Goal: Task Accomplishment & Management: Manage account settings

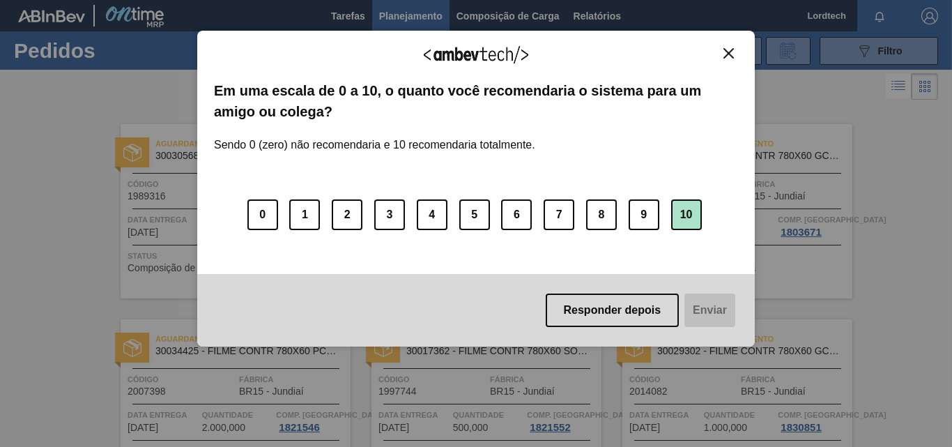
click at [691, 210] on button "10" at bounding box center [686, 214] width 31 height 31
click at [697, 312] on button "Enviar" at bounding box center [709, 309] width 54 height 33
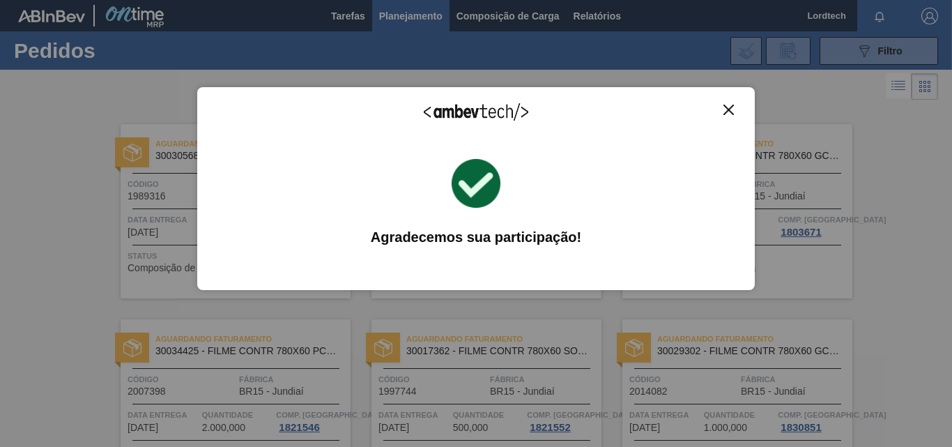
click at [728, 112] on img "Close" at bounding box center [728, 110] width 10 height 10
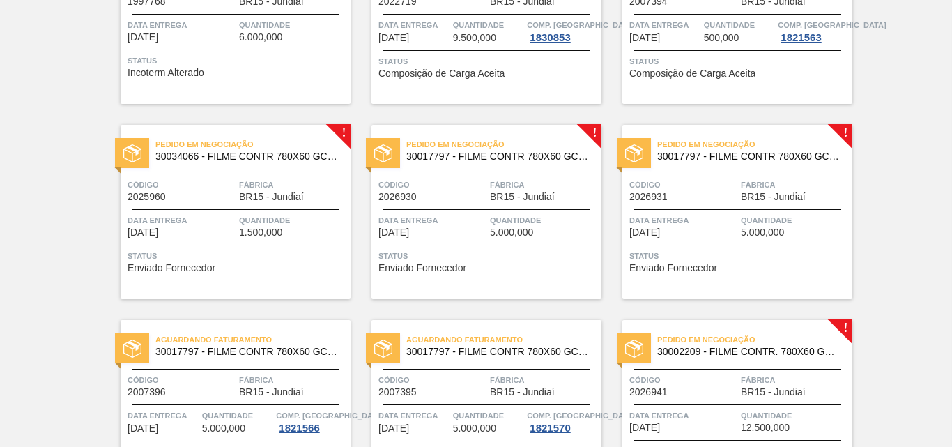
scroll to position [795, 0]
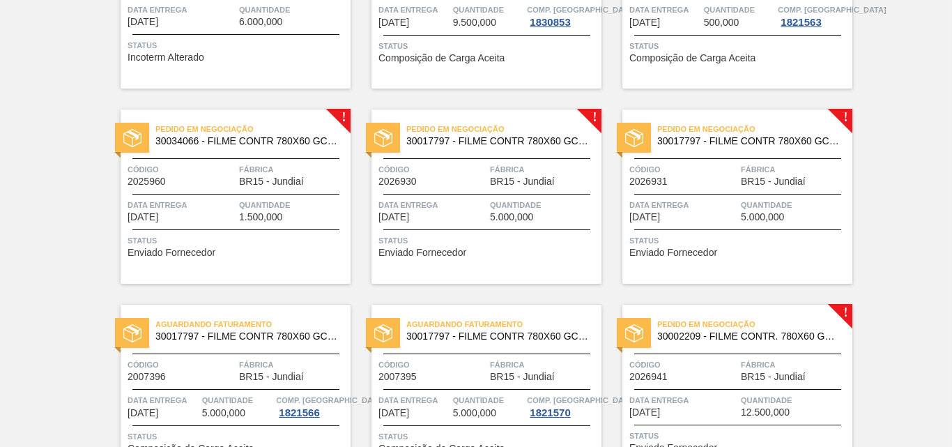
click at [236, 171] on div "Código 2025960 Fábrica BR15 - Jundiaí" at bounding box center [236, 174] width 230 height 24
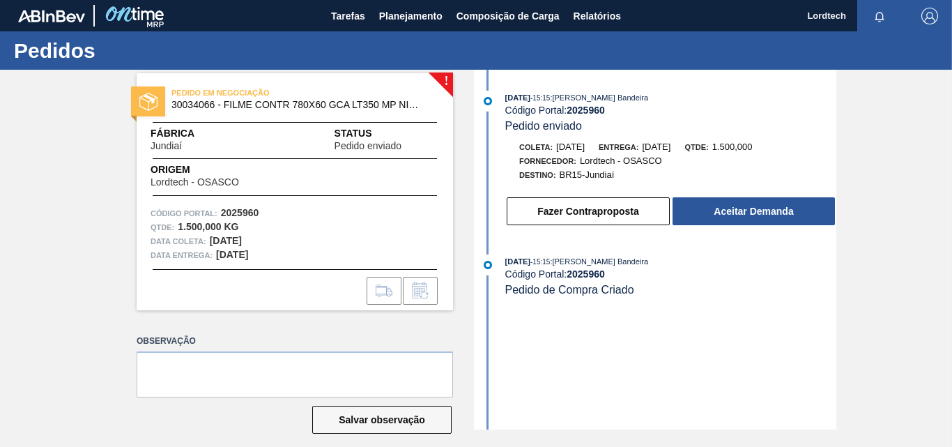
click at [731, 197] on div "Fazer Contraproposta Aceitar Demanda" at bounding box center [670, 211] width 331 height 31
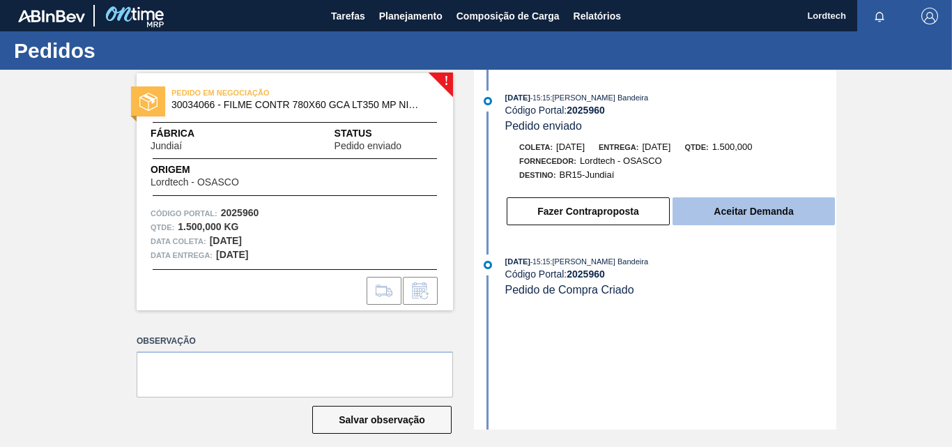
click at [737, 215] on button "Aceitar Demanda" at bounding box center [754, 211] width 162 height 28
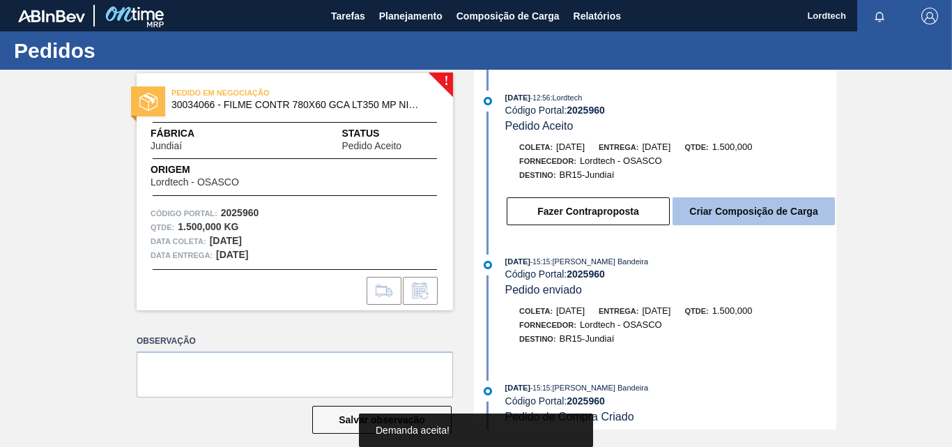
click at [739, 212] on button "Criar Composição de Carga" at bounding box center [754, 211] width 162 height 28
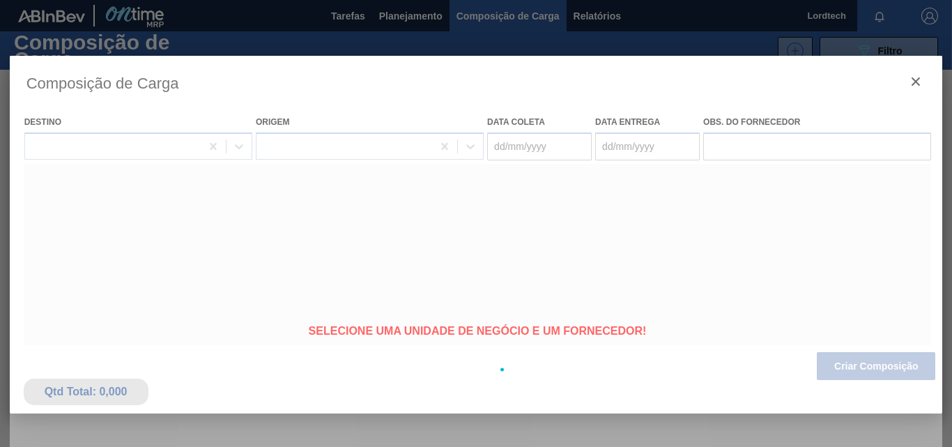
type coleta "[DATE]"
type entrega "[DATE]"
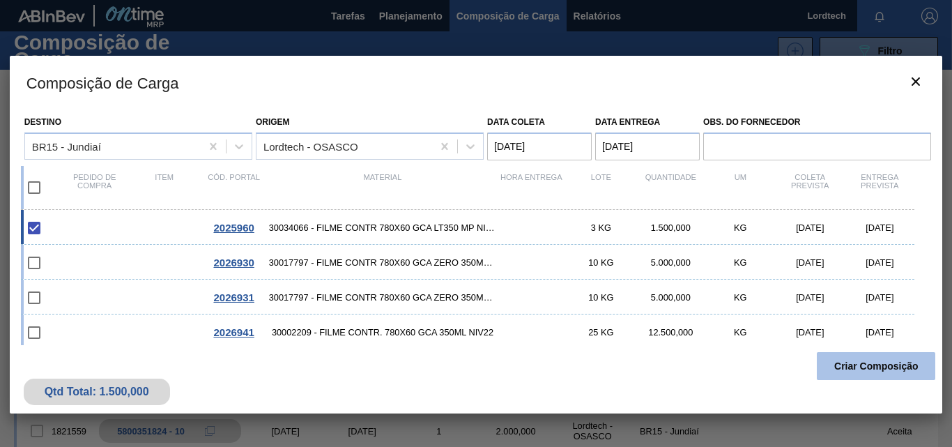
click at [870, 368] on button "Criar Composição" at bounding box center [876, 366] width 118 height 28
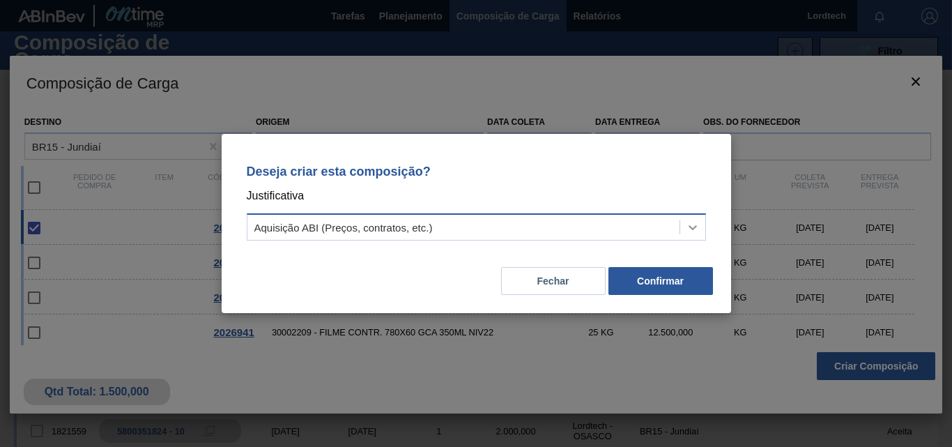
click at [691, 227] on icon at bounding box center [693, 227] width 14 height 14
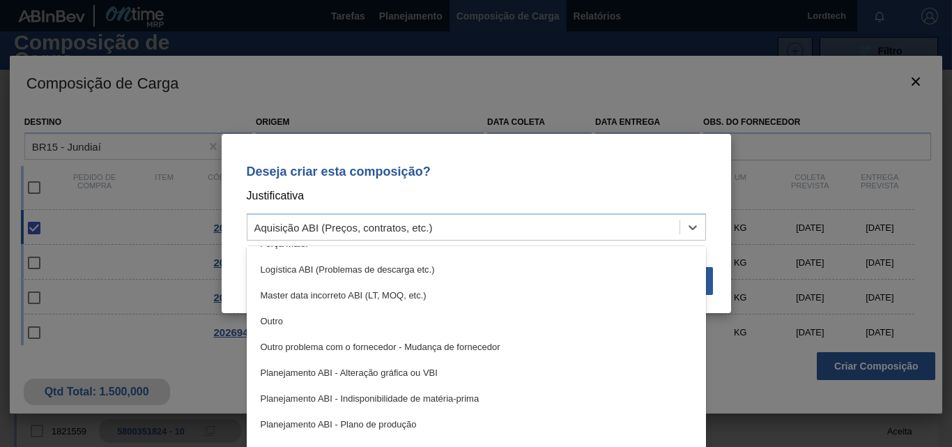
scroll to position [139, 0]
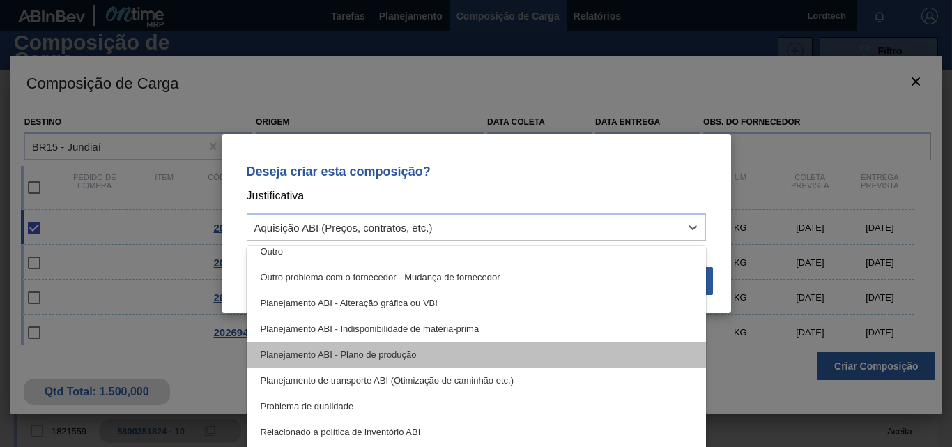
click at [385, 357] on div "Planejamento ABI - Plano de produção" at bounding box center [476, 355] width 459 height 26
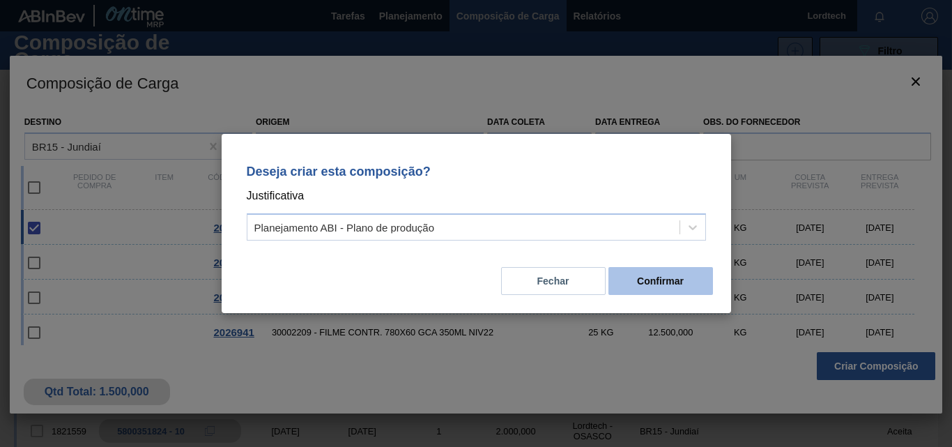
click at [666, 280] on button "Confirmar" at bounding box center [660, 281] width 105 height 28
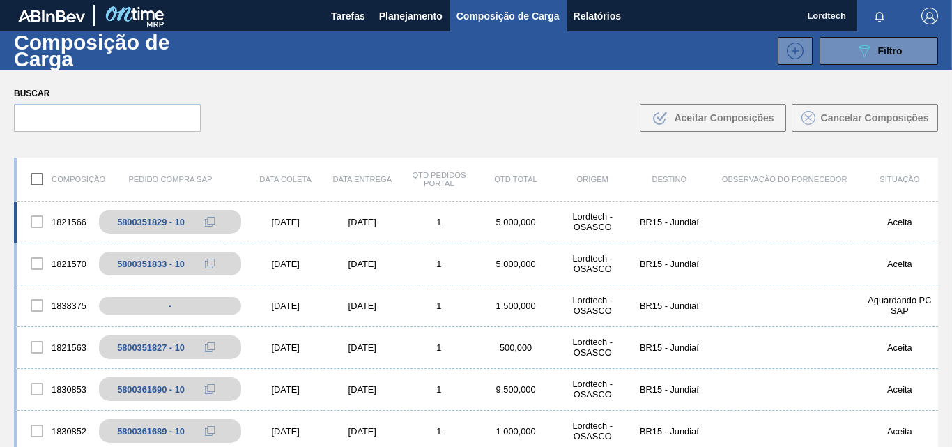
click at [314, 227] on div "[DATE]" at bounding box center [285, 222] width 77 height 10
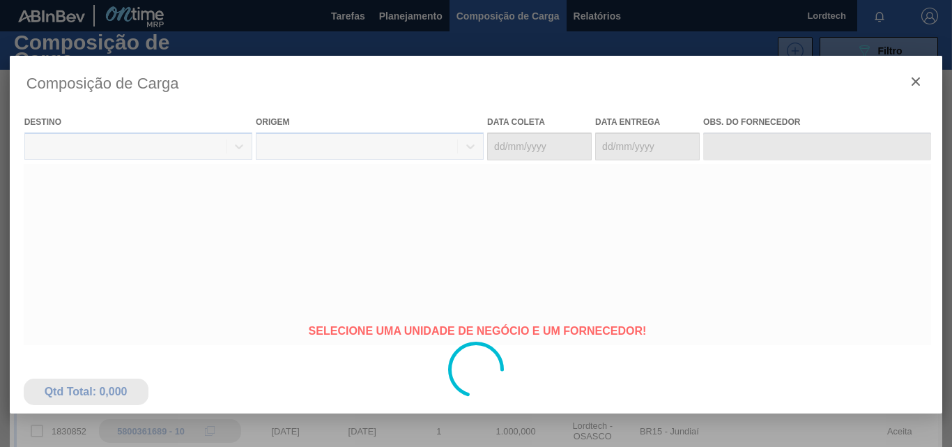
type coleta "[DATE]"
type entrega "[DATE]"
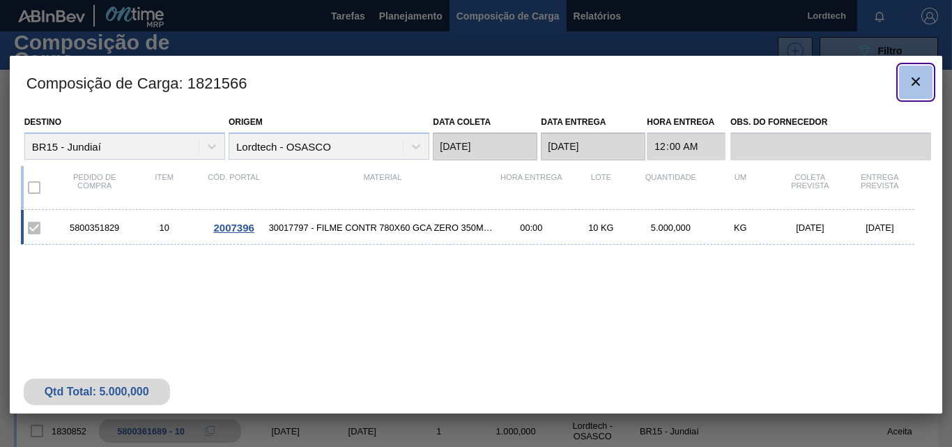
click at [916, 84] on icon "botão de ícone" at bounding box center [915, 81] width 17 height 17
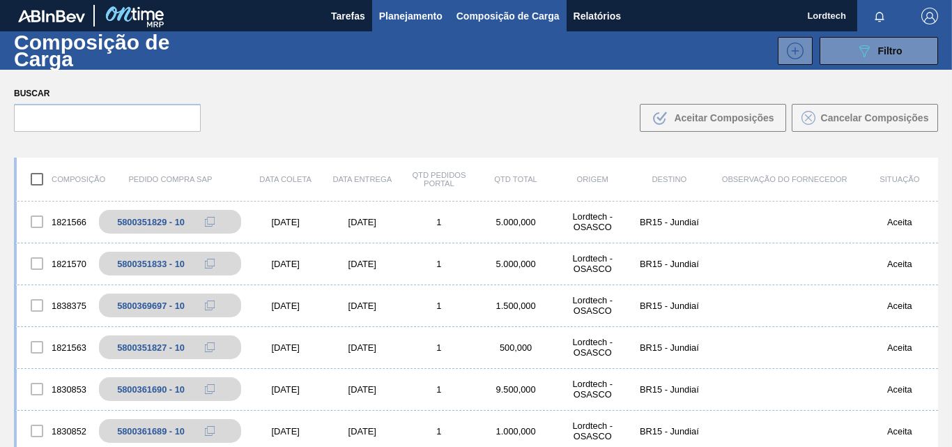
click at [399, 17] on span "Planejamento" at bounding box center [410, 16] width 63 height 17
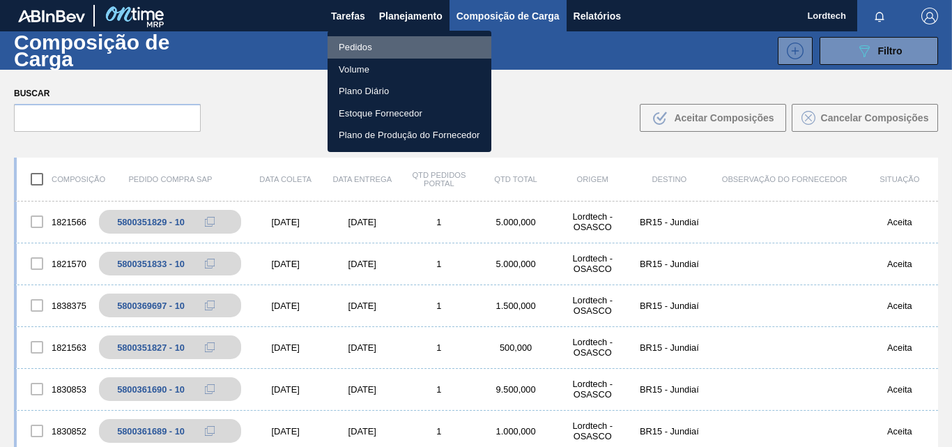
click at [351, 47] on li "Pedidos" at bounding box center [410, 47] width 164 height 22
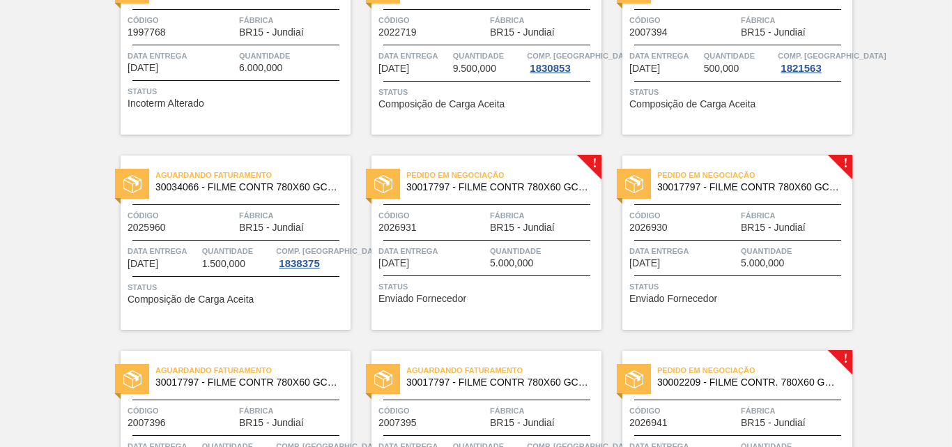
scroll to position [836, 0]
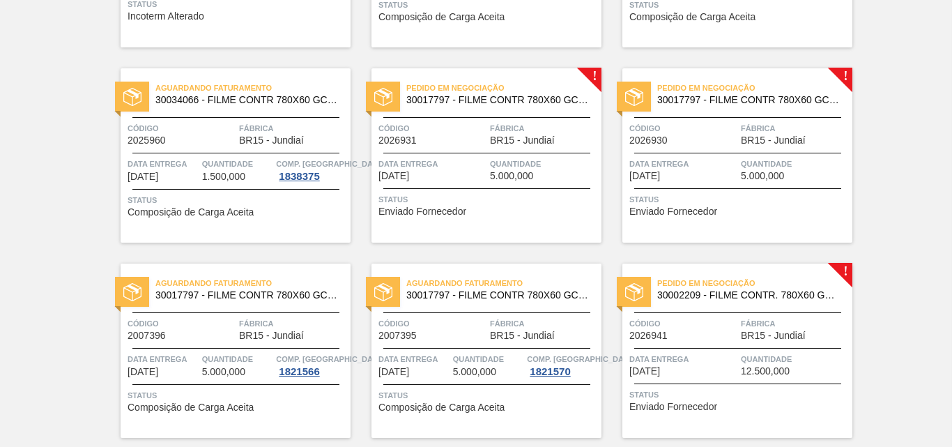
click at [493, 157] on span "Quantidade" at bounding box center [544, 164] width 108 height 14
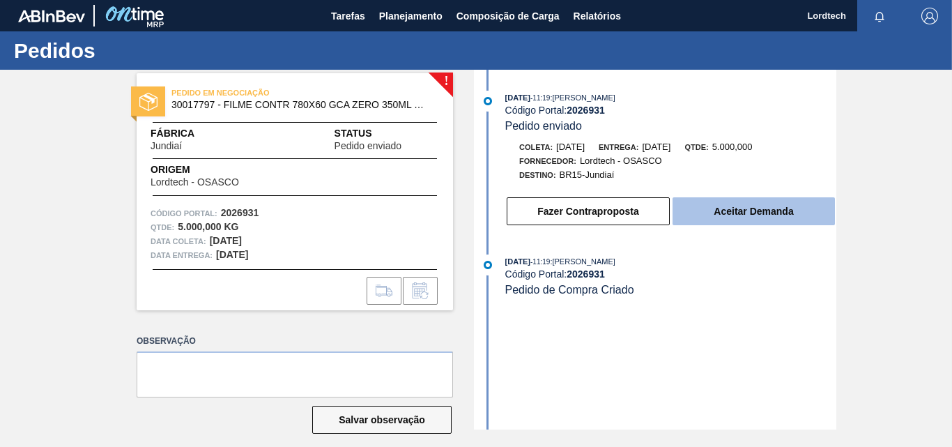
click at [758, 208] on button "Aceitar Demanda" at bounding box center [754, 211] width 162 height 28
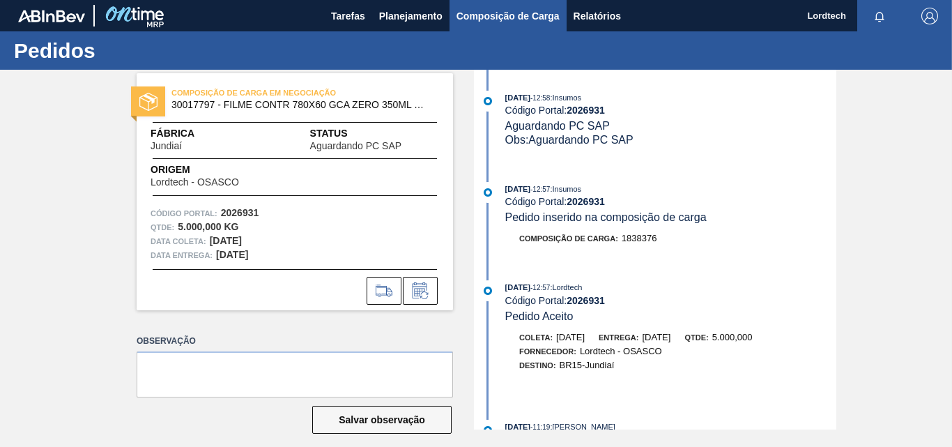
click at [498, 17] on span "Composição de Carga" at bounding box center [508, 16] width 103 height 17
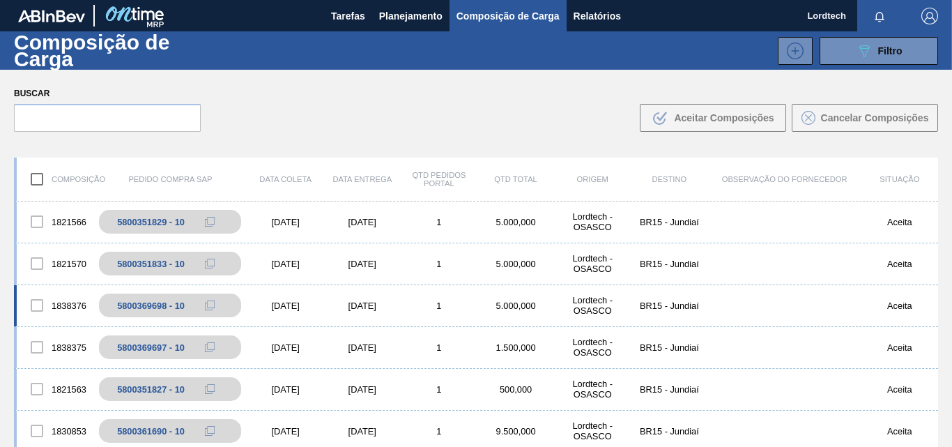
click at [385, 307] on div "[DATE]" at bounding box center [362, 305] width 77 height 10
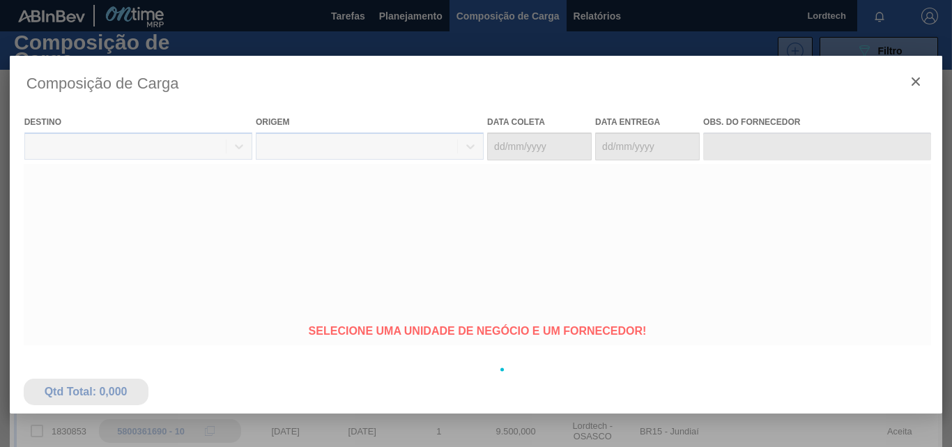
type coleta "[DATE]"
type entrega "[DATE]"
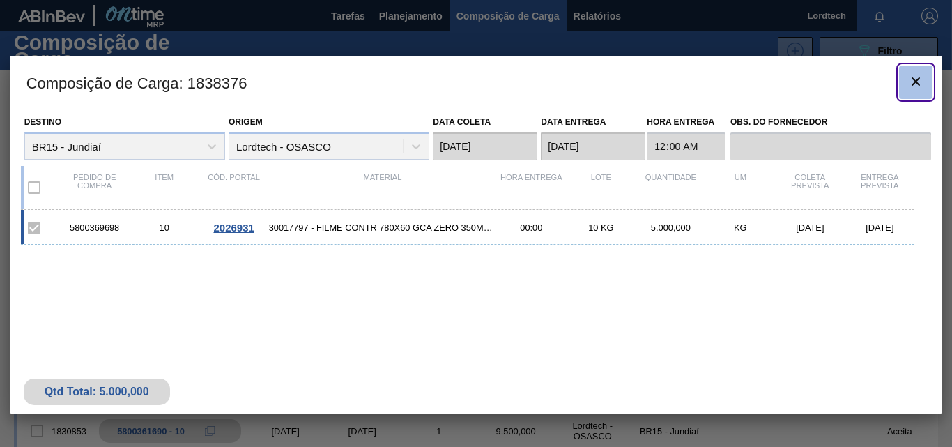
click at [918, 84] on icon "botão de ícone" at bounding box center [915, 81] width 17 height 17
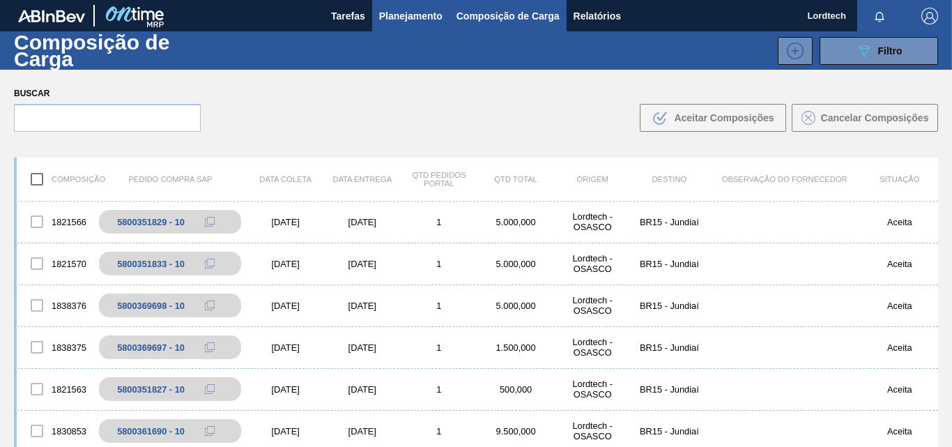
click at [386, 16] on span "Planejamento" at bounding box center [410, 16] width 63 height 17
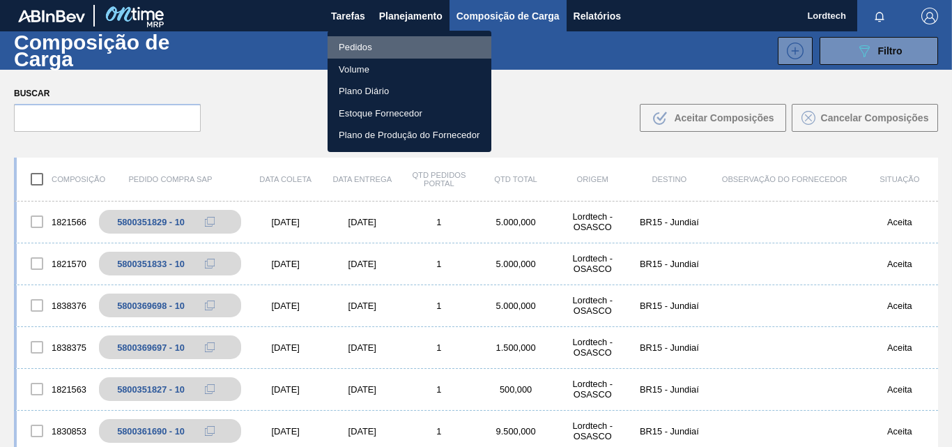
click at [348, 46] on li "Pedidos" at bounding box center [410, 47] width 164 height 22
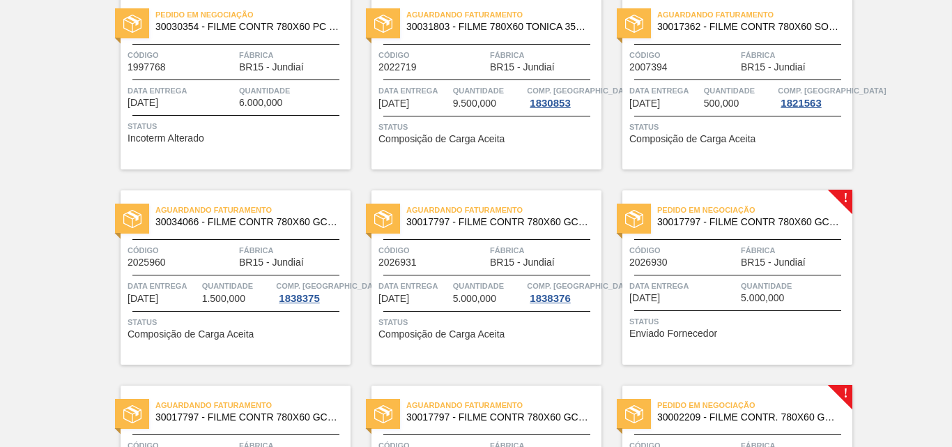
scroll to position [836, 0]
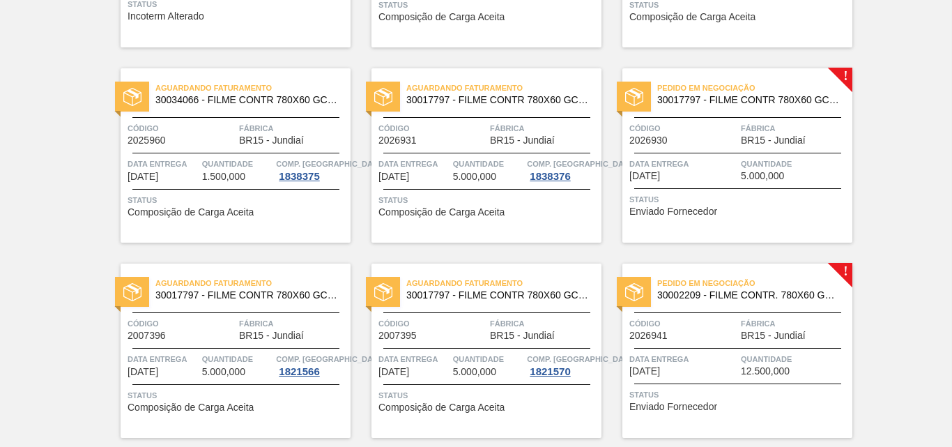
click at [760, 184] on div "Pedido em Negociação 30017797 - FILME CONTR 780X60 GCA ZERO 350ML NIV22 Código …" at bounding box center [737, 155] width 230 height 174
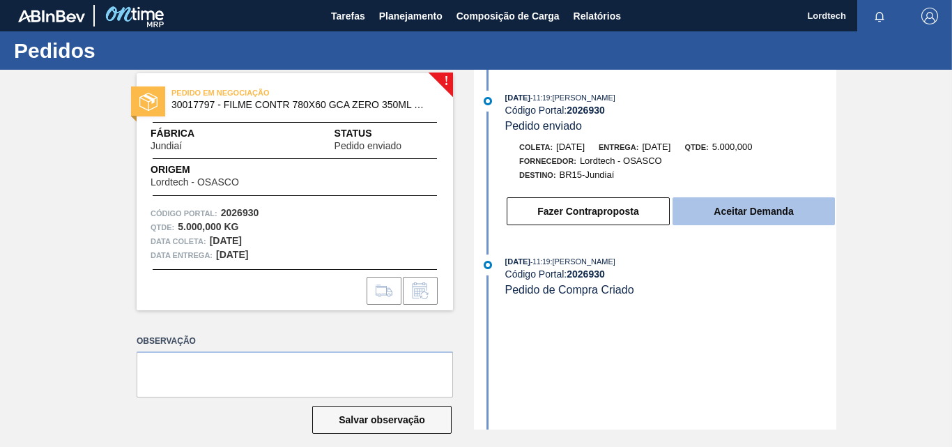
click at [751, 216] on button "Aceitar Demanda" at bounding box center [754, 211] width 162 height 28
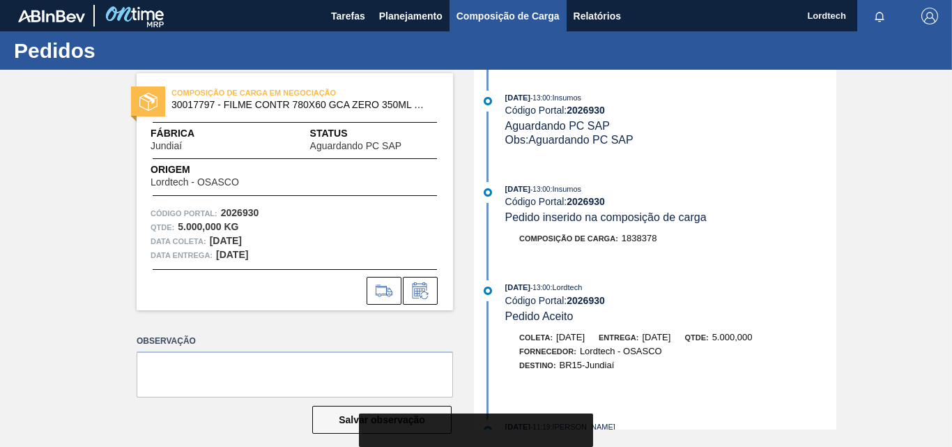
click at [512, 19] on span "Composição de Carga" at bounding box center [508, 16] width 103 height 17
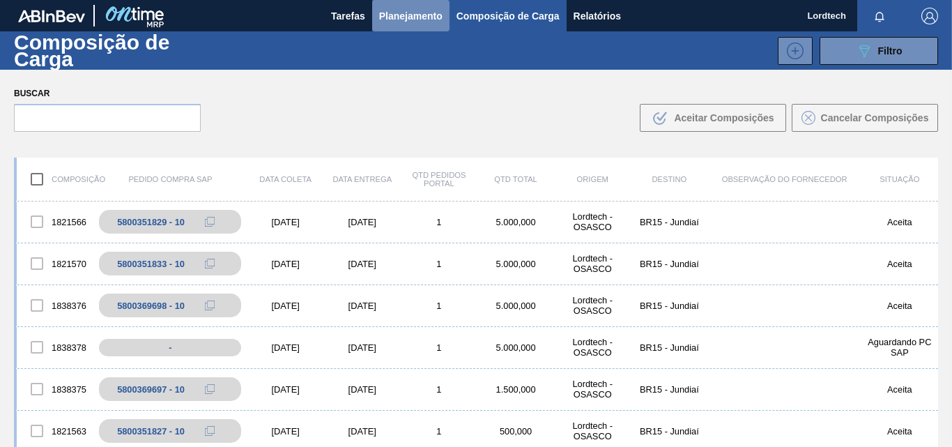
click at [408, 20] on span "Planejamento" at bounding box center [410, 16] width 63 height 17
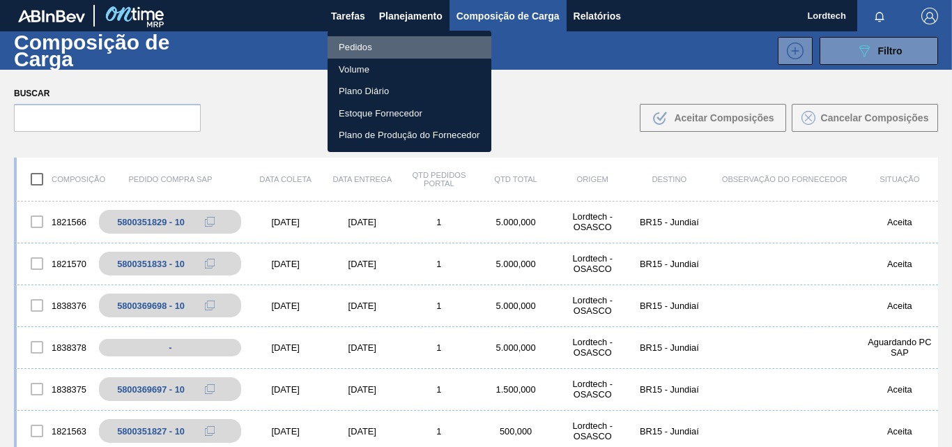
click at [346, 44] on li "Pedidos" at bounding box center [410, 47] width 164 height 22
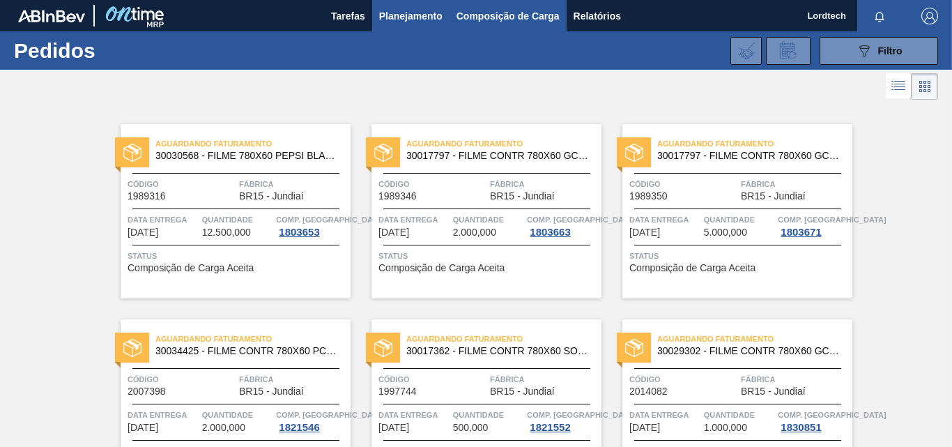
click at [489, 19] on span "Composição de Carga" at bounding box center [508, 16] width 103 height 17
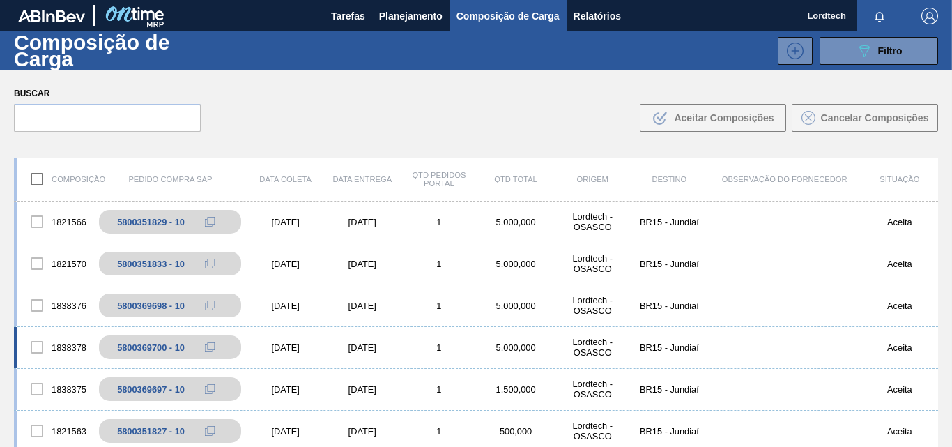
click at [397, 348] on div "[DATE]" at bounding box center [362, 347] width 77 height 10
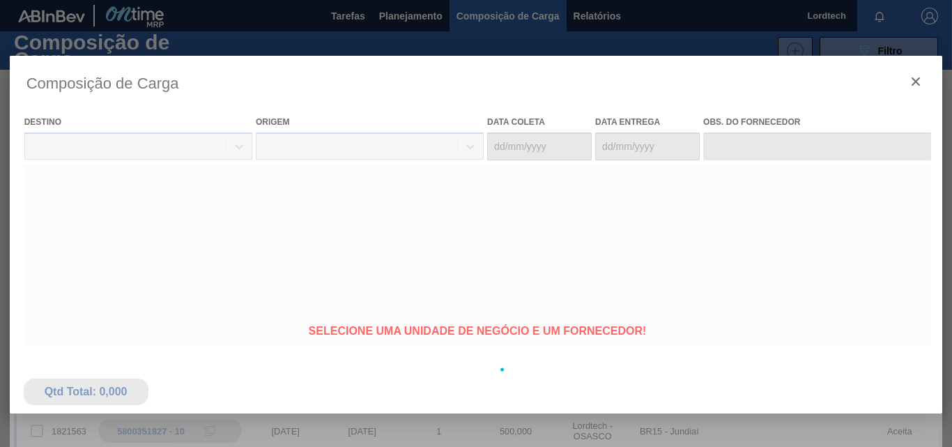
type coleta "[DATE]"
type entrega "[DATE]"
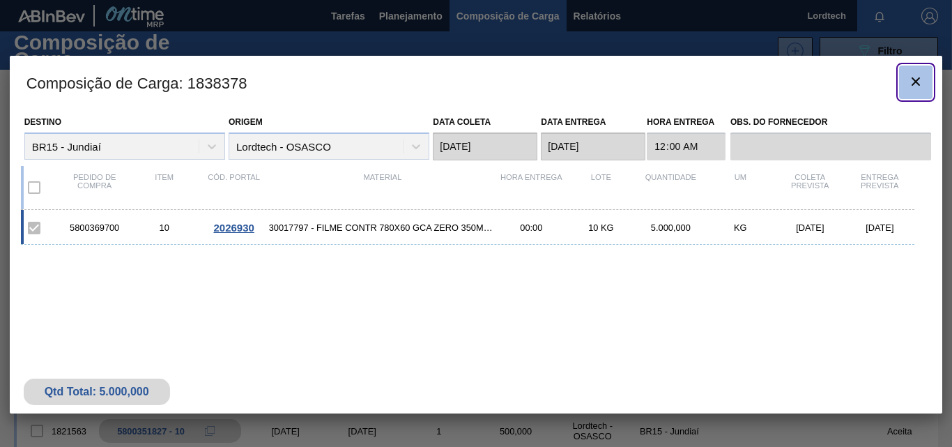
click at [918, 89] on icon "botão de ícone" at bounding box center [915, 81] width 17 height 17
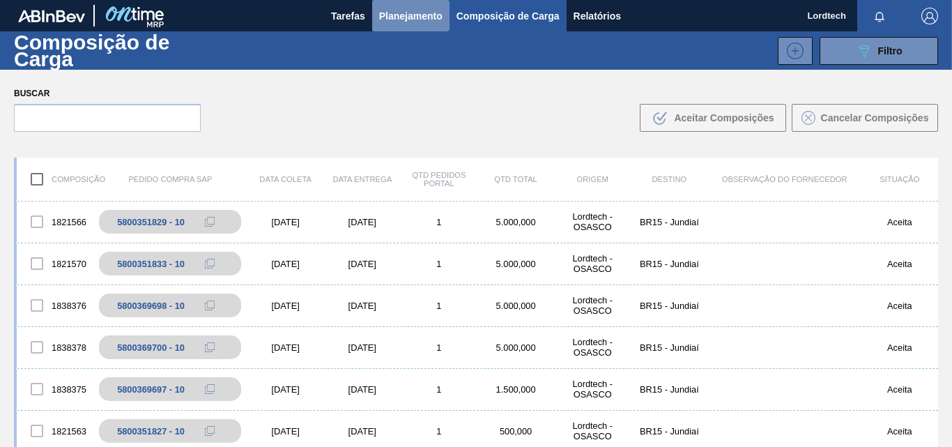
click at [399, 26] on button "Planejamento" at bounding box center [410, 15] width 77 height 31
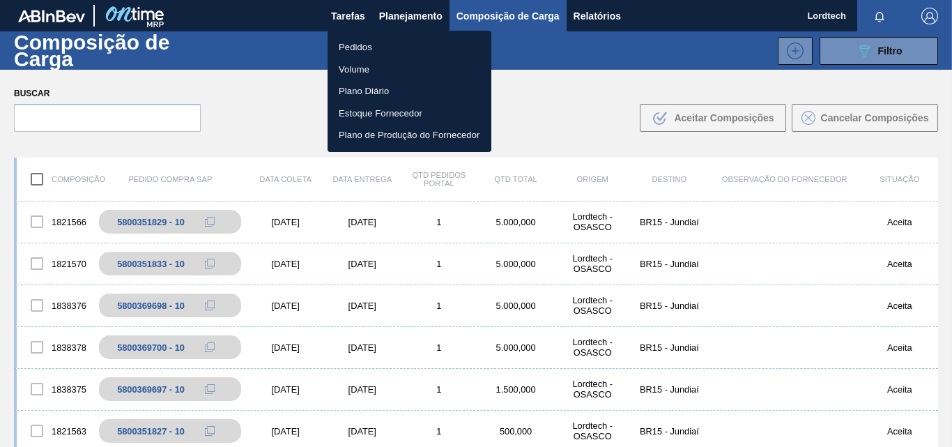
click at [357, 46] on li "Pedidos" at bounding box center [410, 47] width 164 height 22
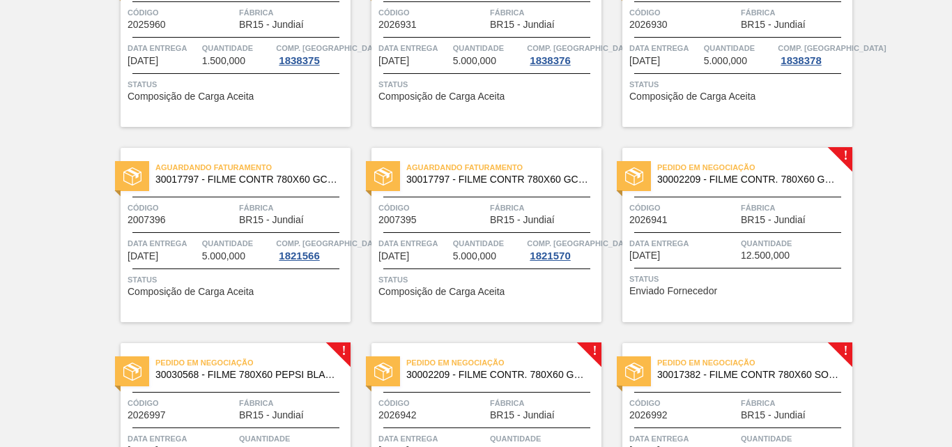
scroll to position [976, 0]
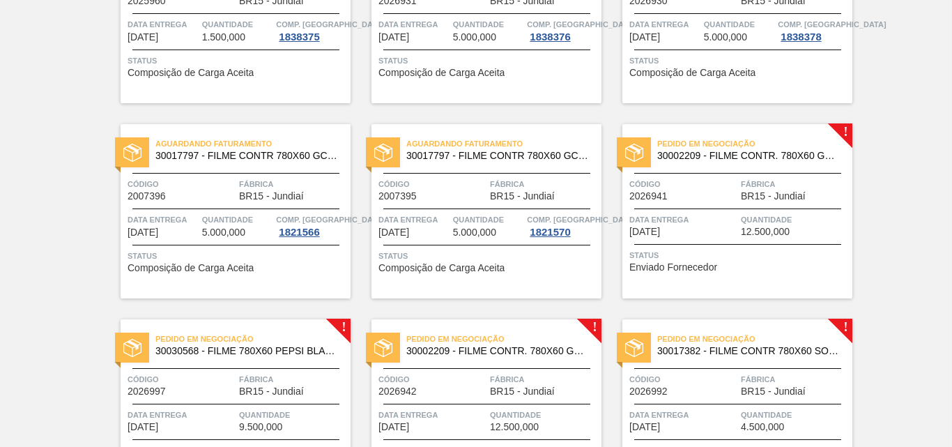
click at [726, 213] on span "Data entrega" at bounding box center [683, 220] width 108 height 14
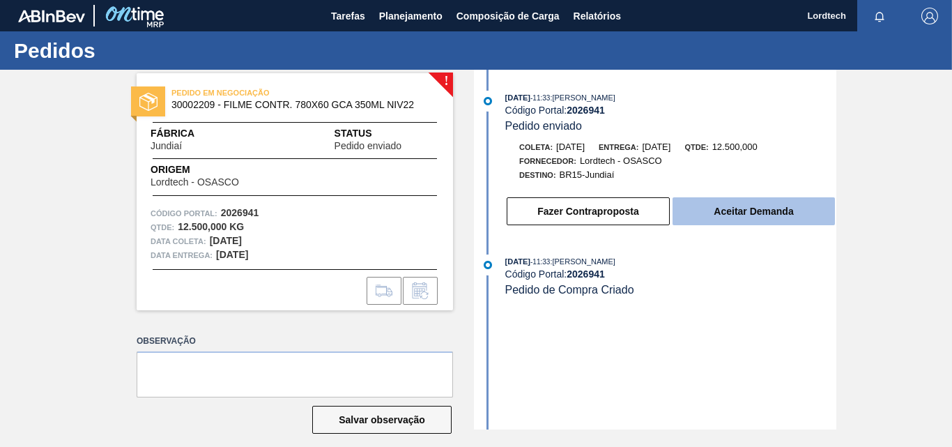
click at [745, 212] on button "Aceitar Demanda" at bounding box center [754, 211] width 162 height 28
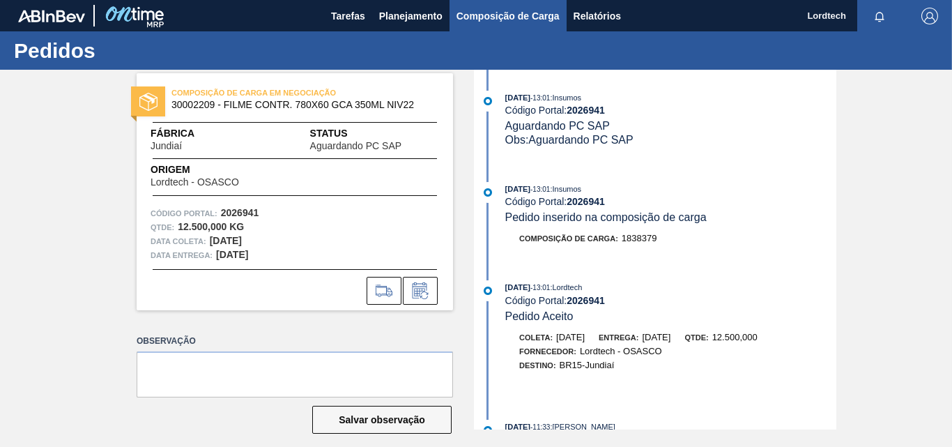
click at [476, 11] on span "Composição de Carga" at bounding box center [508, 16] width 103 height 17
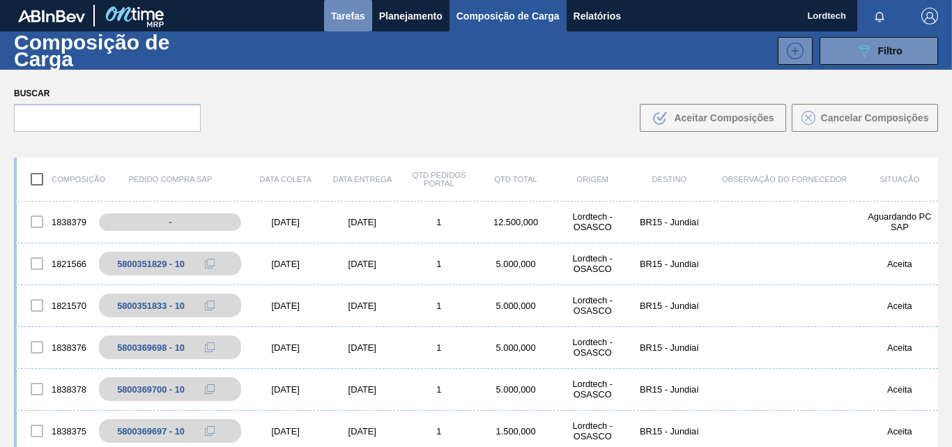
click at [341, 16] on span "Tarefas" at bounding box center [348, 16] width 34 height 17
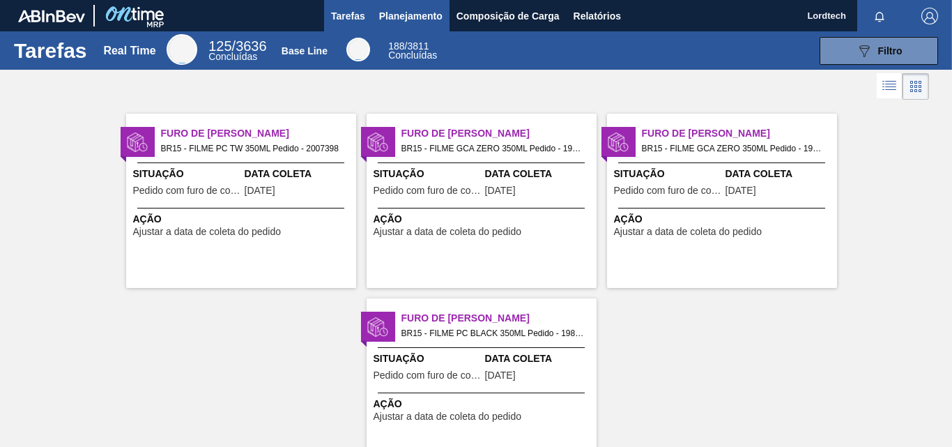
click at [424, 18] on span "Planejamento" at bounding box center [410, 16] width 63 height 17
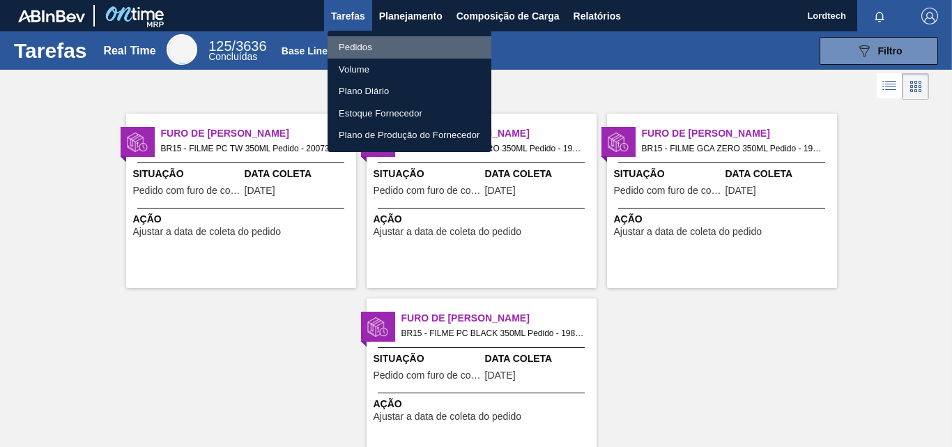
click at [360, 43] on li "Pedidos" at bounding box center [410, 47] width 164 height 22
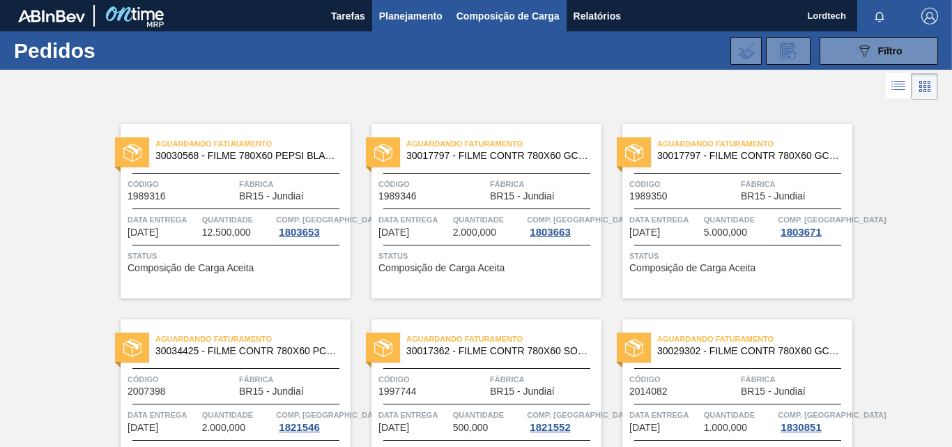
click at [520, 3] on button "Composição de Carga" at bounding box center [508, 15] width 117 height 31
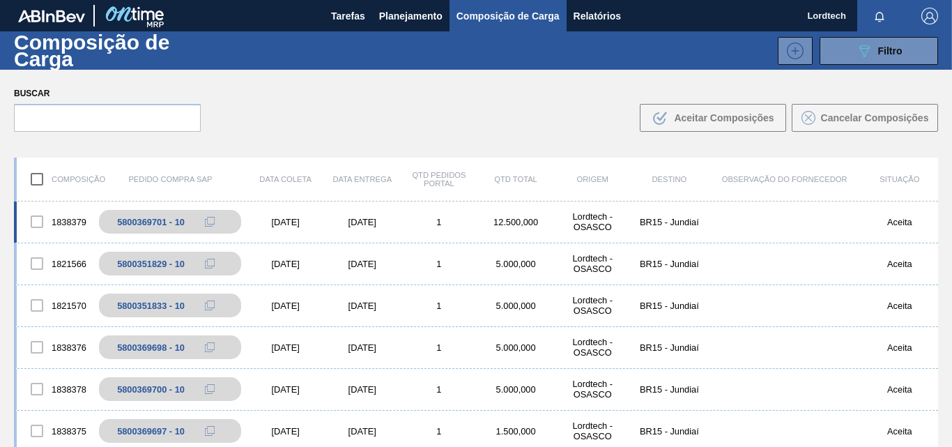
click at [389, 217] on div "[DATE]" at bounding box center [362, 222] width 77 height 10
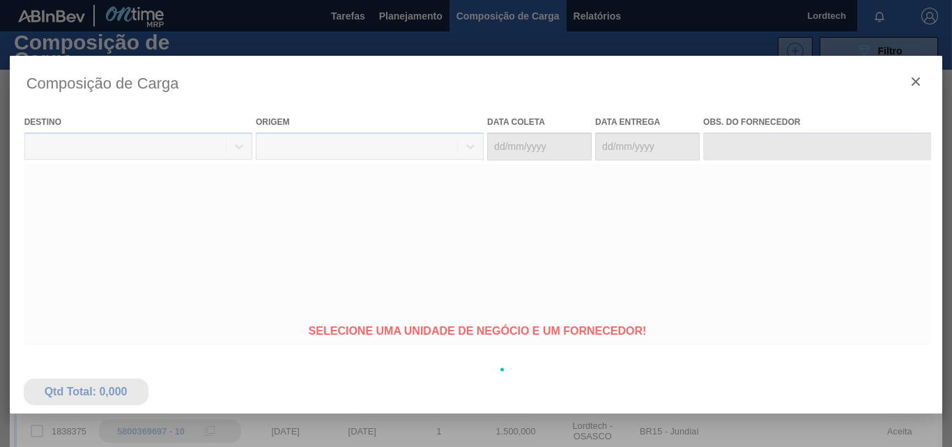
type coleta "[DATE]"
type entrega "[DATE]"
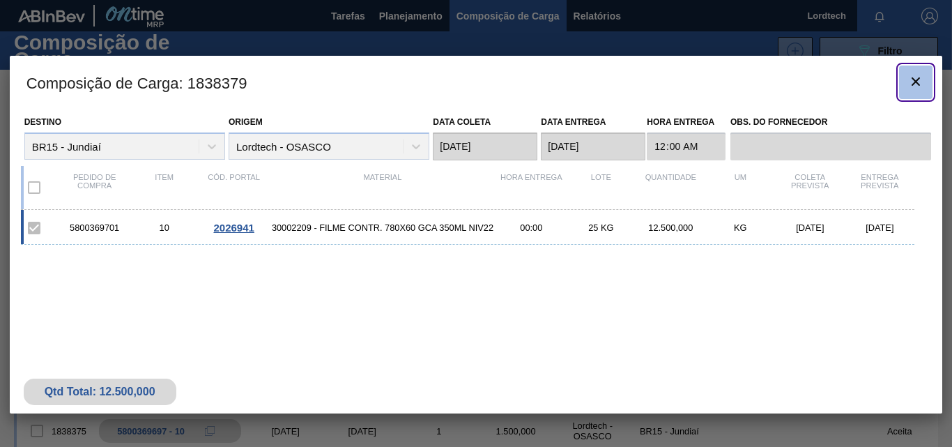
click at [915, 82] on icon "botão de ícone" at bounding box center [916, 81] width 8 height 8
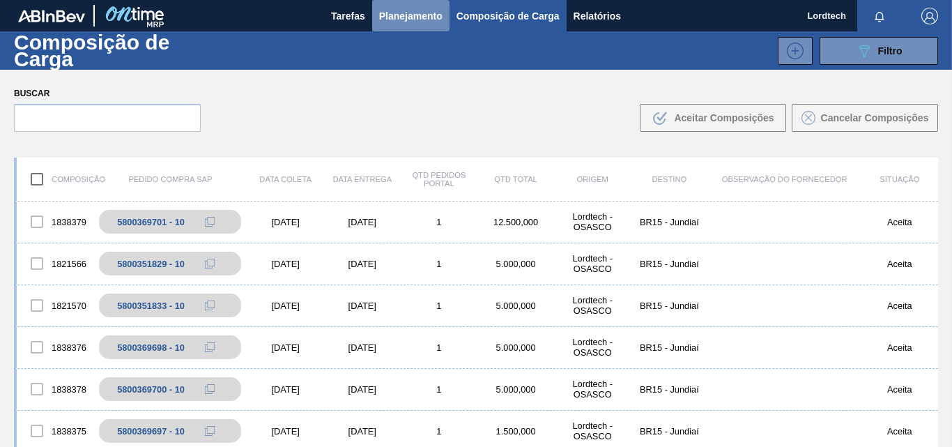
click at [408, 10] on span "Planejamento" at bounding box center [410, 16] width 63 height 17
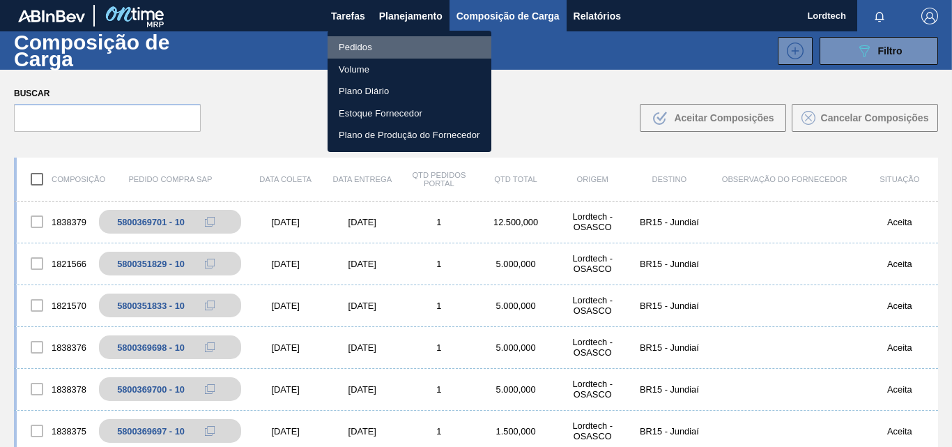
click at [362, 45] on li "Pedidos" at bounding box center [410, 47] width 164 height 22
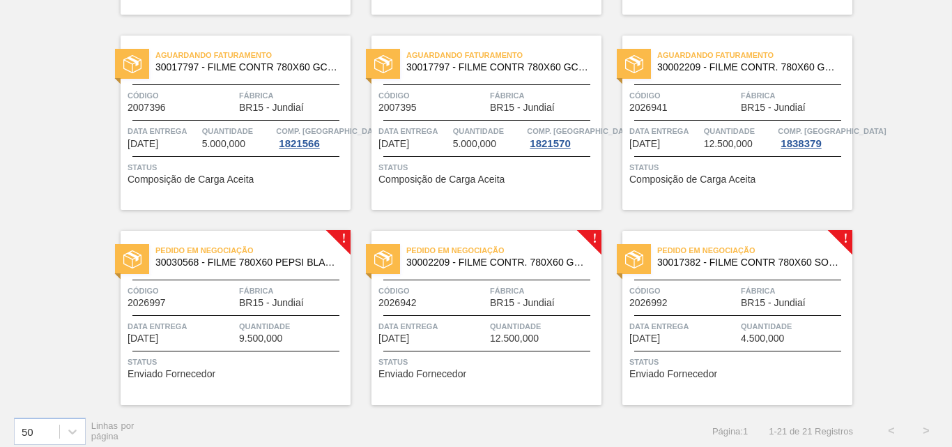
scroll to position [1074, 0]
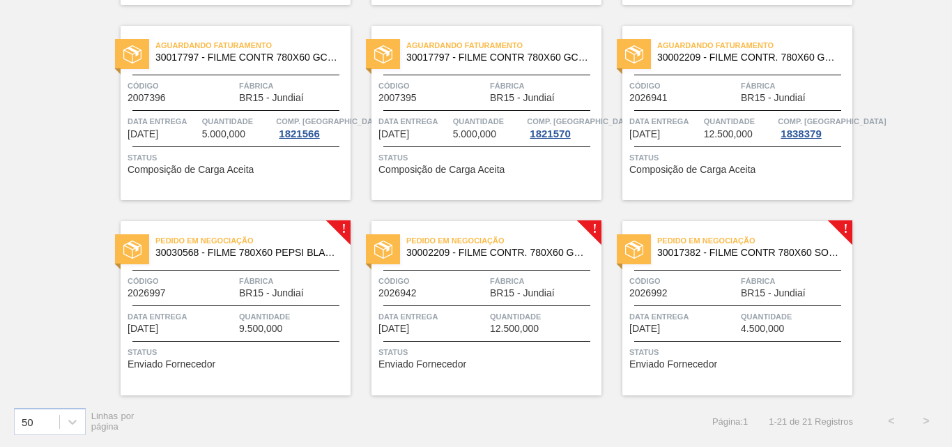
click at [236, 302] on div "Pedido em Negociação 30030568 - FILME 780X60 PEPSI BLACK NIV24 Código 2026997 F…" at bounding box center [236, 308] width 230 height 174
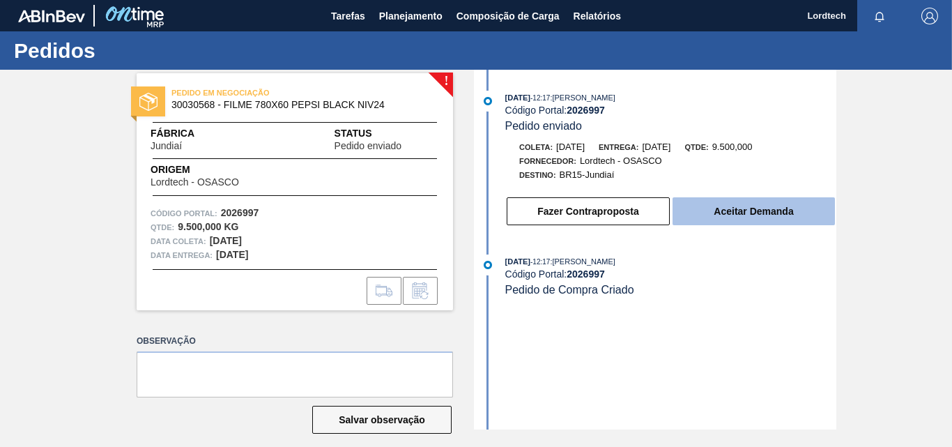
click at [742, 205] on button "Aceitar Demanda" at bounding box center [754, 211] width 162 height 28
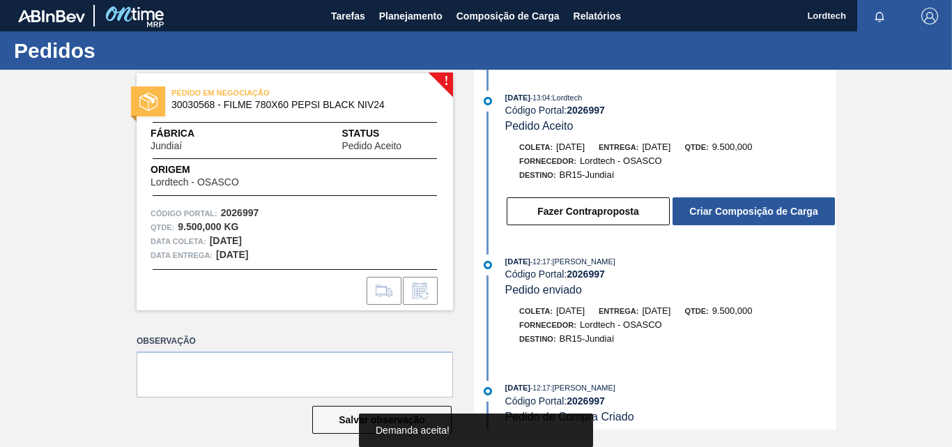
click at [742, 205] on button "Criar Composição de Carga" at bounding box center [754, 211] width 162 height 28
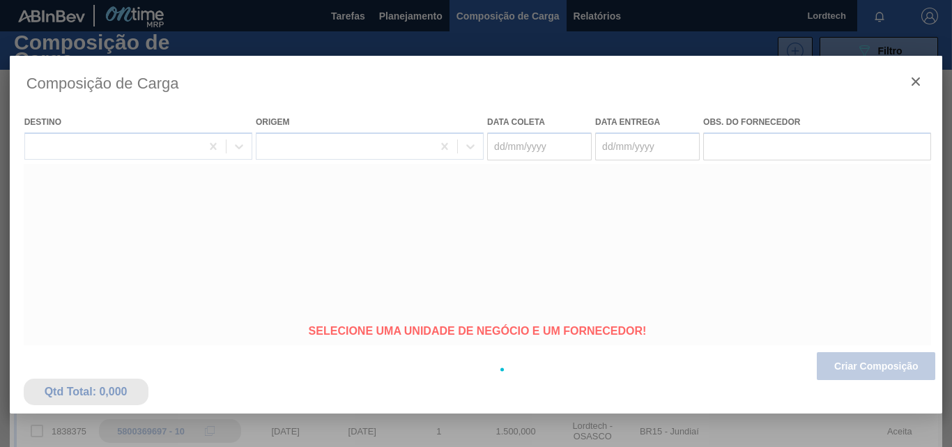
type coleta "[DATE]"
type entrega "[DATE]"
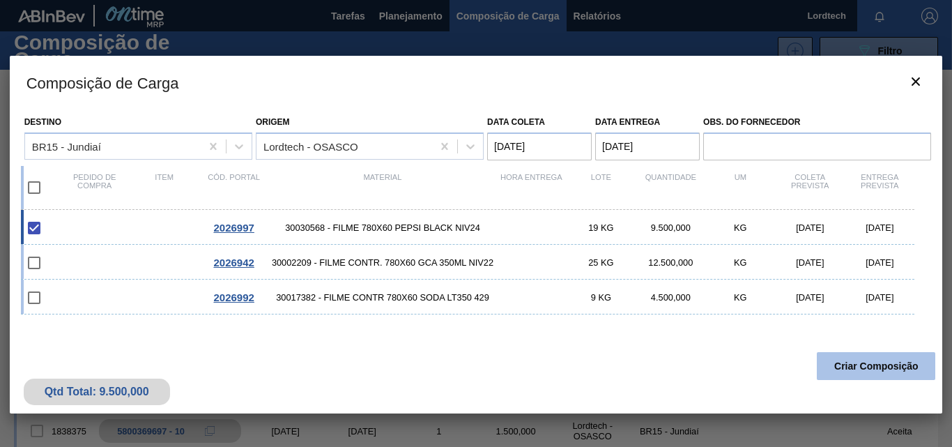
click at [861, 367] on button "Criar Composição" at bounding box center [876, 366] width 118 height 28
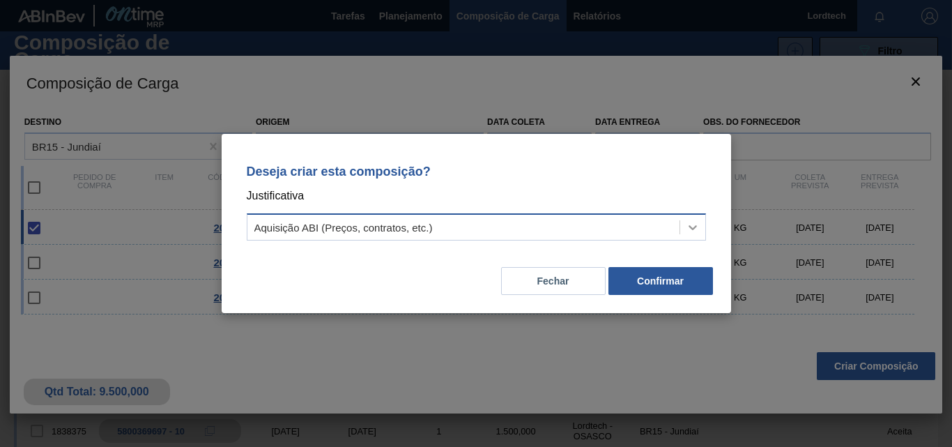
click at [690, 224] on icon at bounding box center [693, 227] width 14 height 14
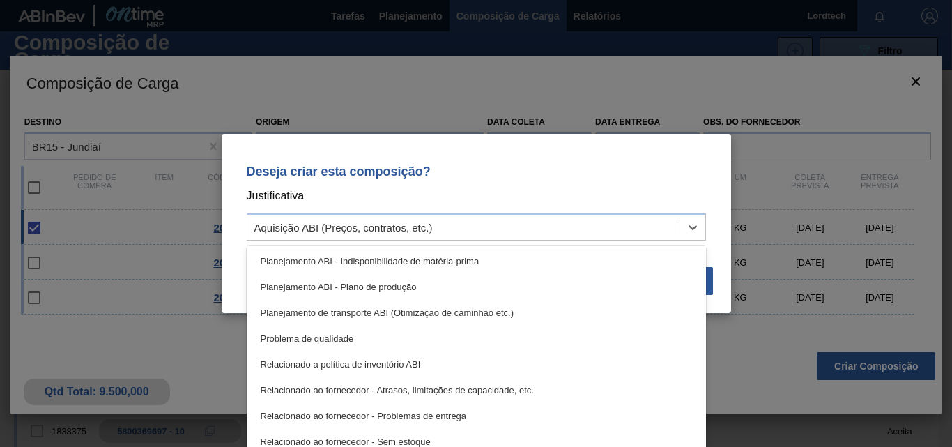
scroll to position [209, 0]
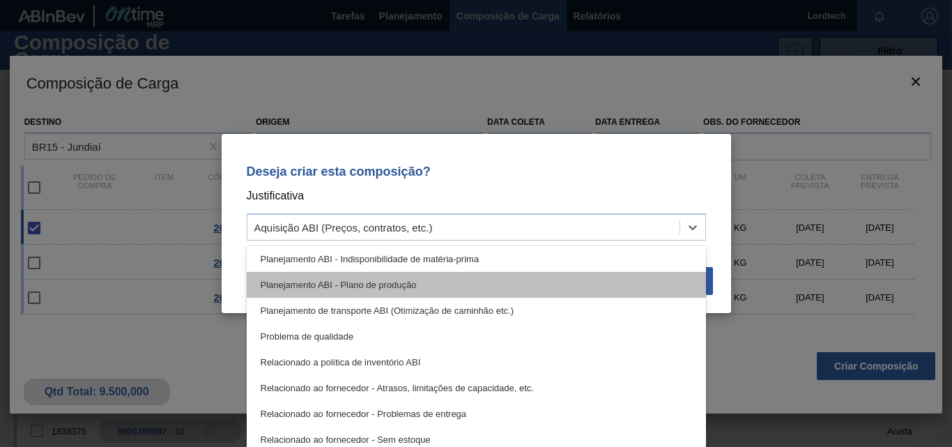
click at [393, 286] on div "Planejamento ABI - Plano de produção" at bounding box center [476, 285] width 459 height 26
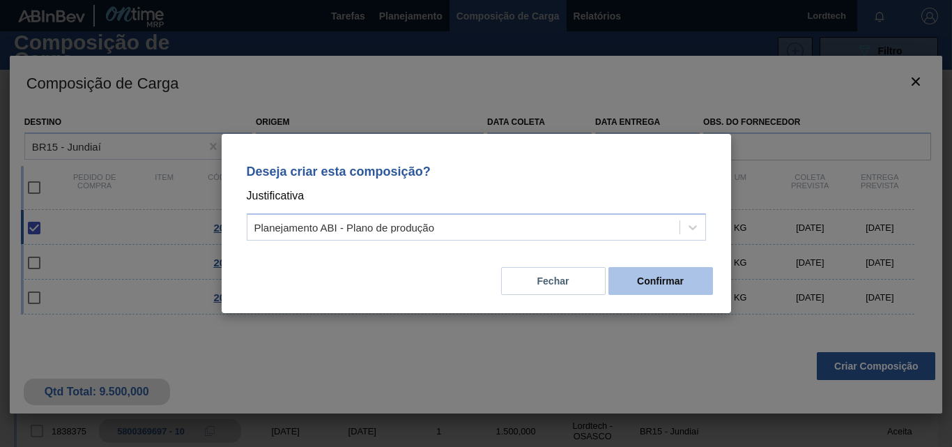
click at [655, 279] on button "Confirmar" at bounding box center [660, 281] width 105 height 28
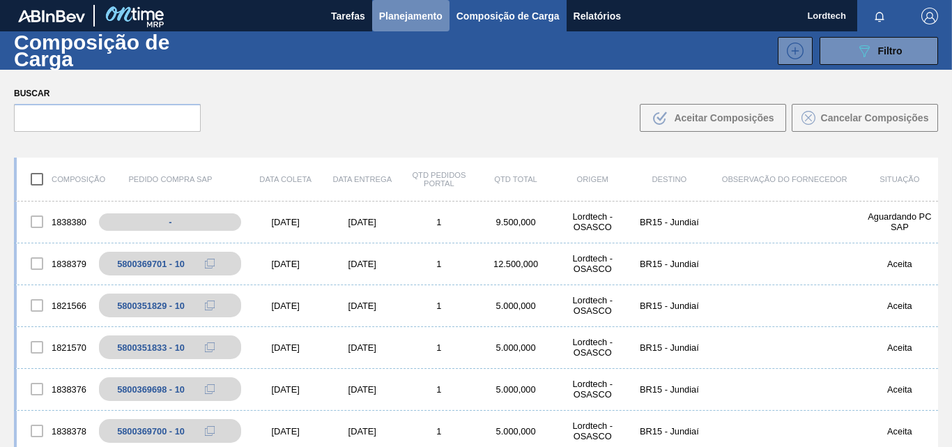
click at [403, 18] on span "Planejamento" at bounding box center [410, 16] width 63 height 17
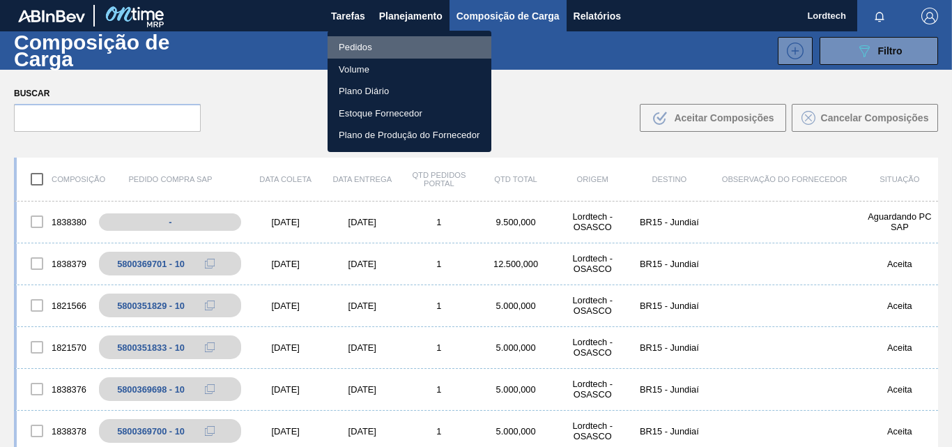
click at [362, 46] on li "Pedidos" at bounding box center [410, 47] width 164 height 22
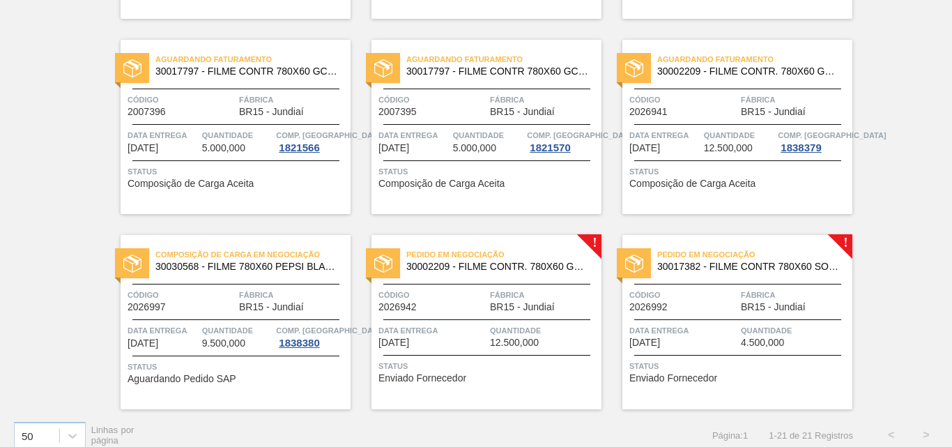
scroll to position [1074, 0]
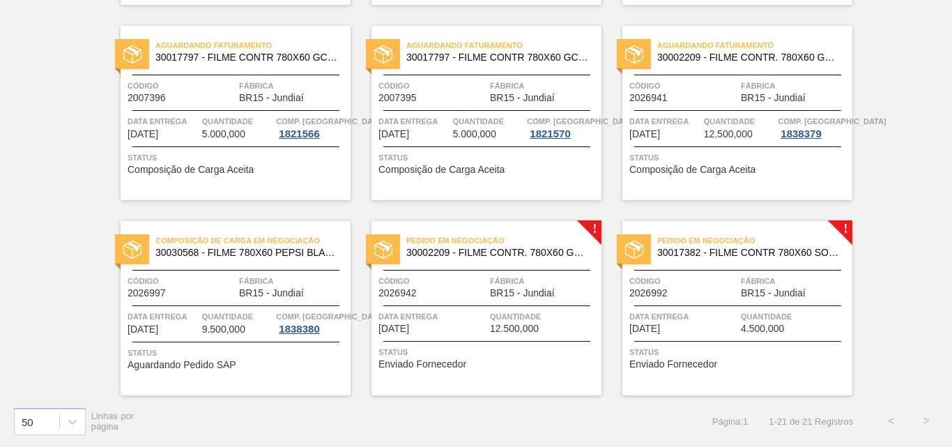
click at [468, 314] on span "Data entrega" at bounding box center [432, 316] width 108 height 14
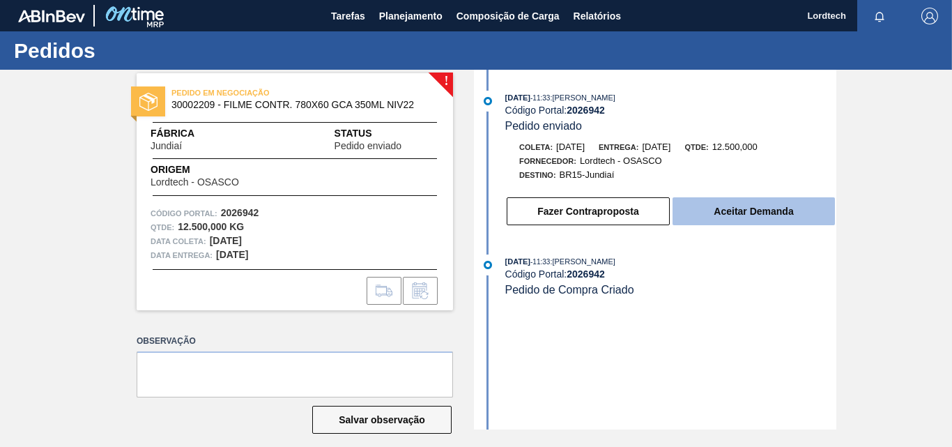
click at [717, 208] on button "Aceitar Demanda" at bounding box center [754, 211] width 162 height 28
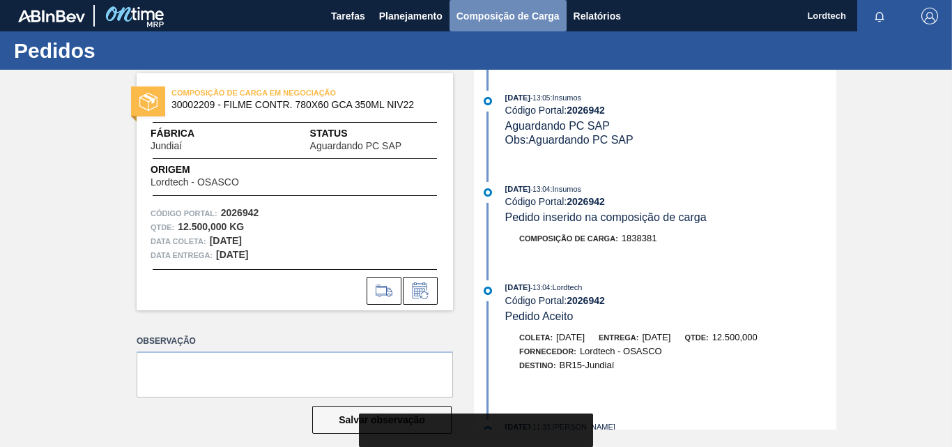
click at [492, 13] on span "Composição de Carga" at bounding box center [508, 16] width 103 height 17
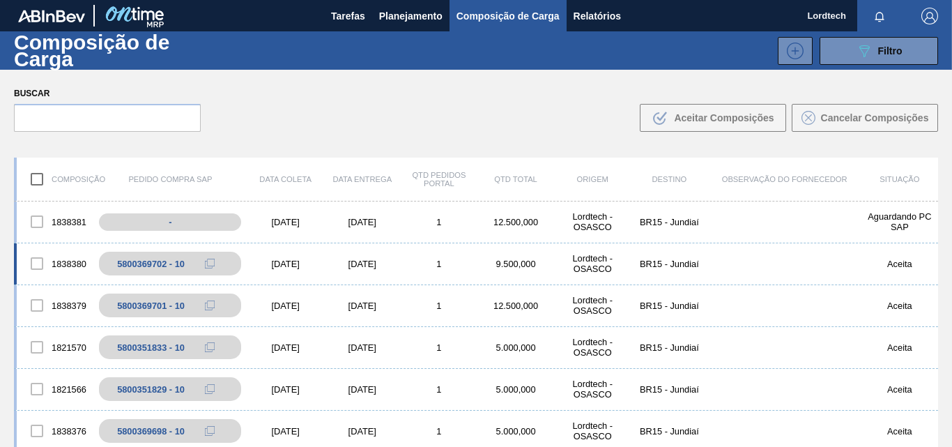
click at [403, 267] on div "1" at bounding box center [439, 264] width 77 height 10
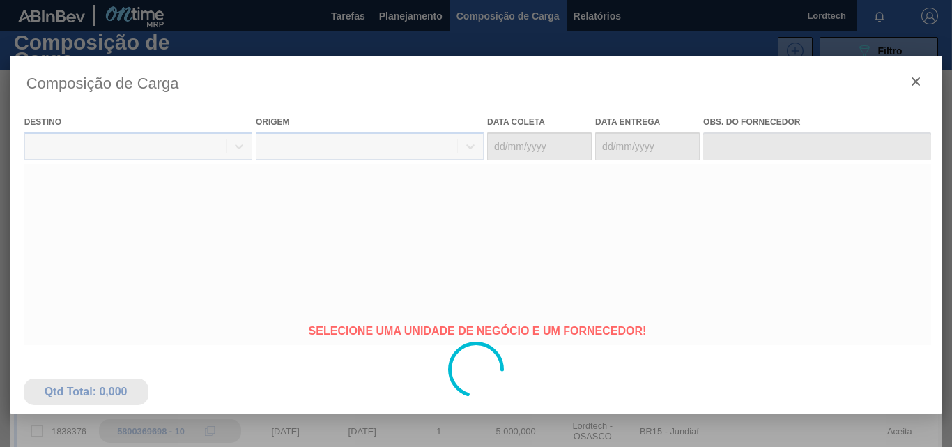
type coleta "[DATE]"
type entrega "[DATE]"
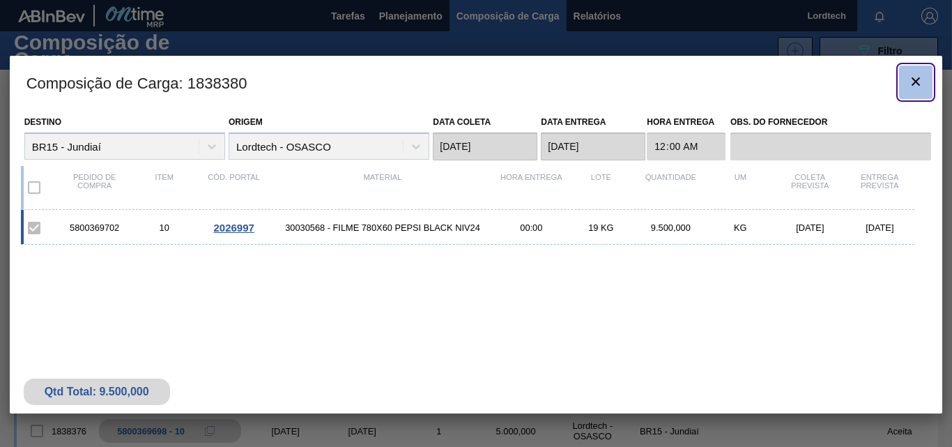
click at [918, 80] on icon "botão de ícone" at bounding box center [916, 81] width 8 height 8
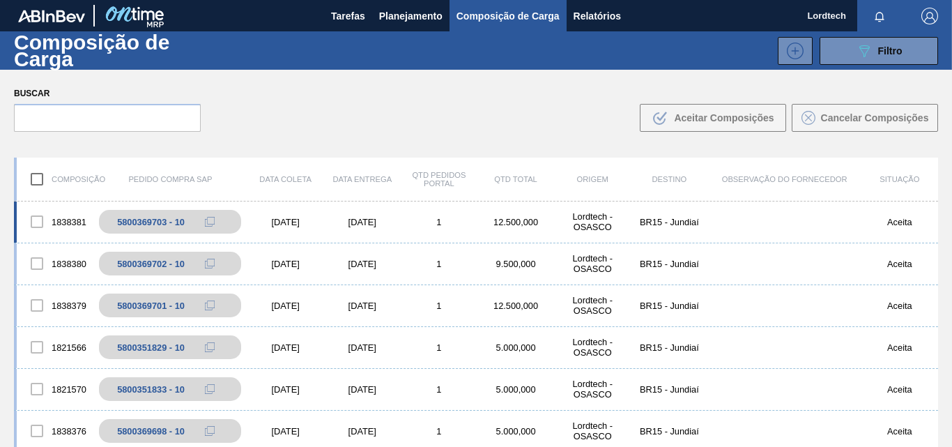
click at [395, 213] on div "1838381 5800369703 - 10 [DATE] [DATE] 1 12.500,000 Lordtech - OSASCO BR15 - Jun…" at bounding box center [476, 222] width 924 height 42
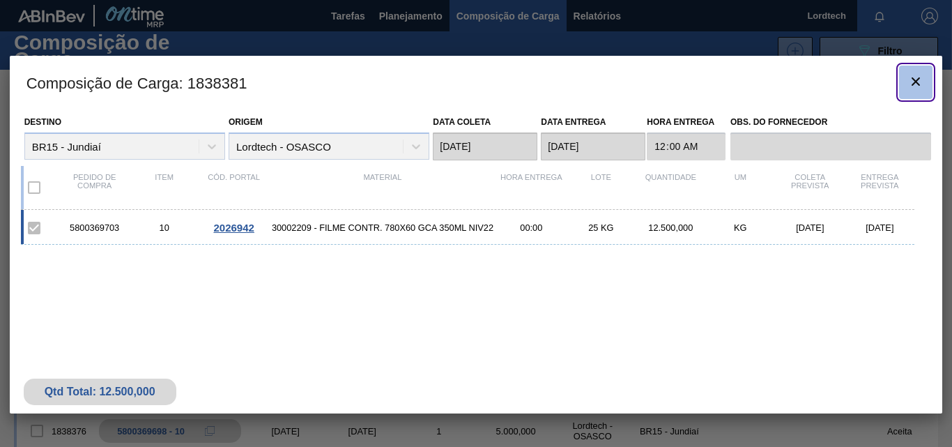
click at [912, 84] on icon "botão de ícone" at bounding box center [916, 81] width 8 height 8
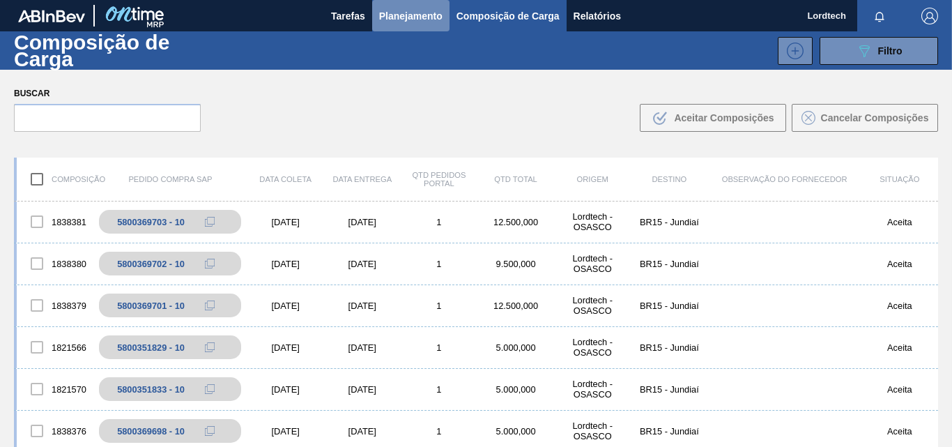
click at [409, 23] on span "Planejamento" at bounding box center [410, 16] width 63 height 17
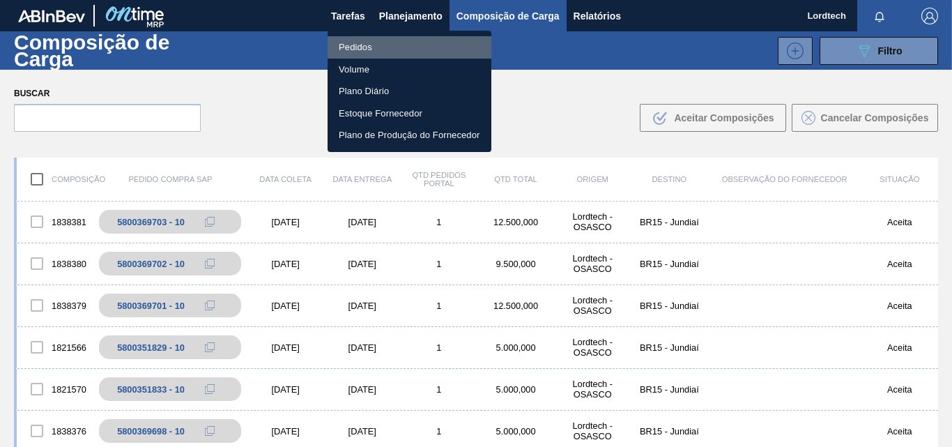
click at [355, 52] on li "Pedidos" at bounding box center [410, 47] width 164 height 22
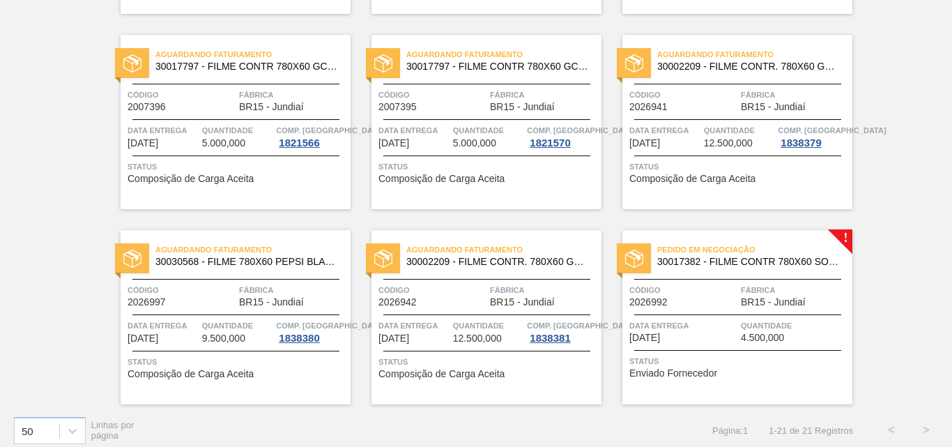
scroll to position [1074, 0]
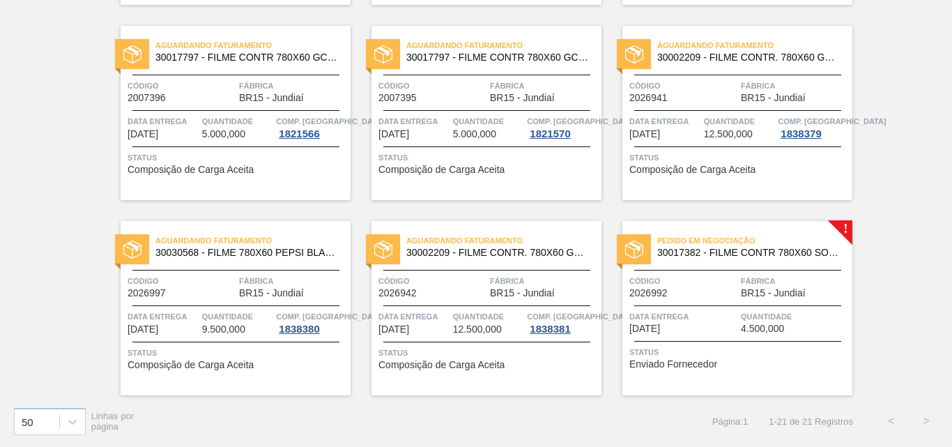
click at [752, 284] on span "Fábrica" at bounding box center [795, 281] width 108 height 14
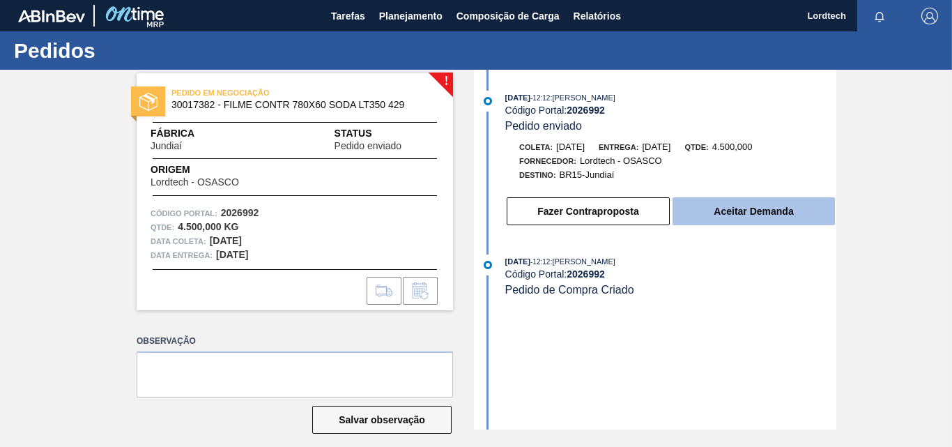
click at [772, 213] on button "Aceitar Demanda" at bounding box center [754, 211] width 162 height 28
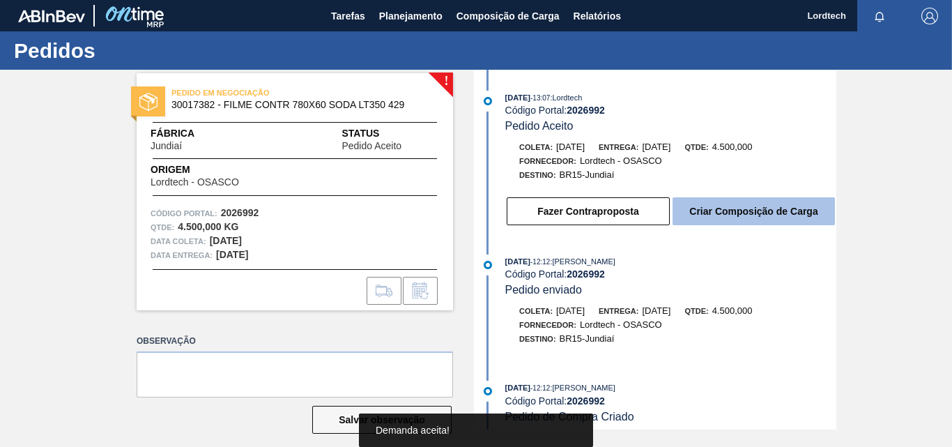
click at [771, 202] on button "Criar Composição de Carga" at bounding box center [754, 211] width 162 height 28
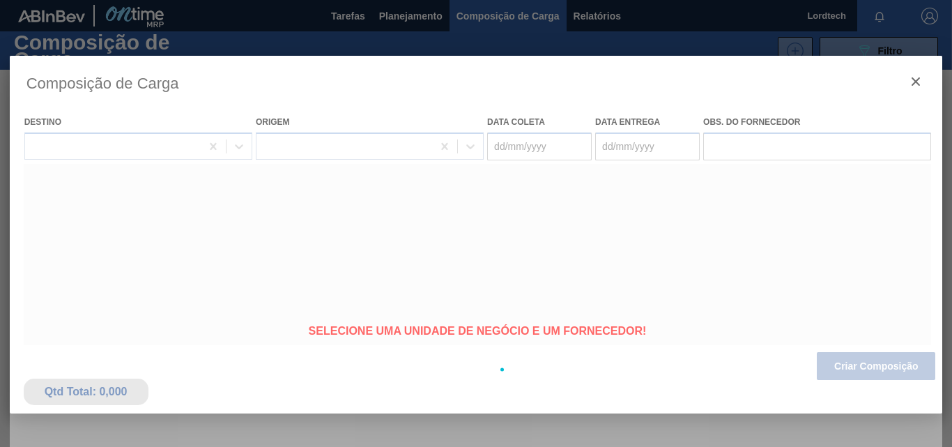
type coleta "[DATE]"
type entrega "[DATE]"
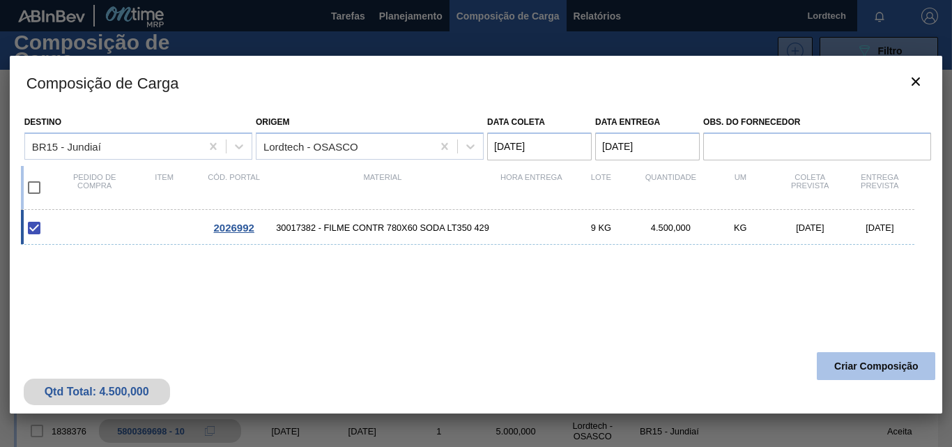
click at [873, 363] on button "Criar Composição" at bounding box center [876, 366] width 118 height 28
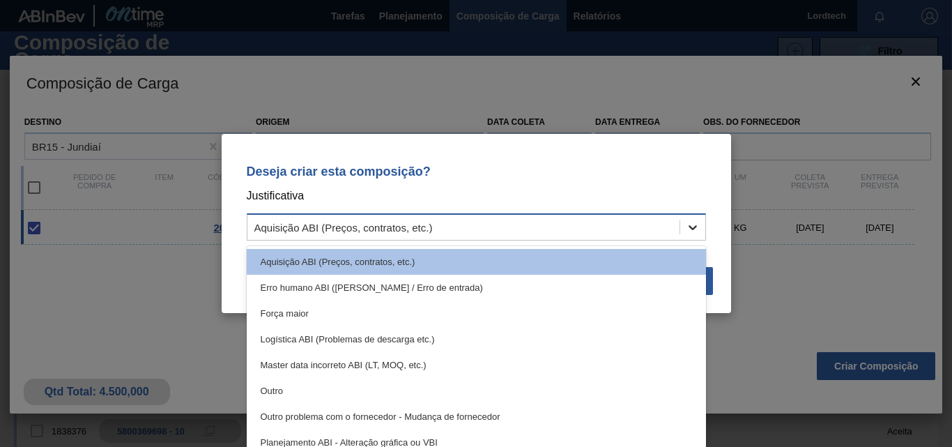
click at [693, 224] on icon at bounding box center [693, 227] width 14 height 14
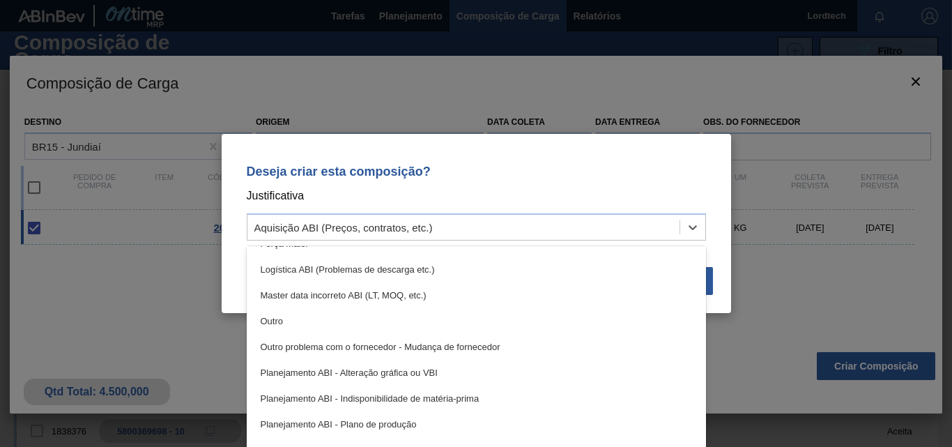
scroll to position [209, 0]
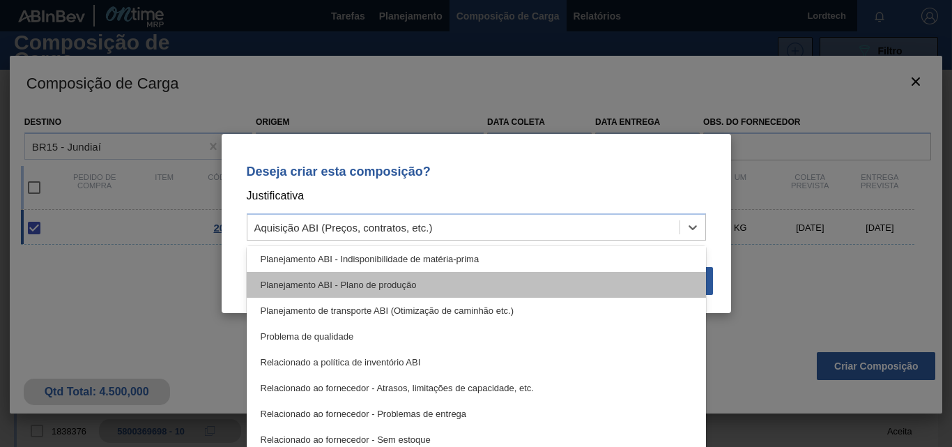
click at [366, 279] on div "Planejamento ABI - Plano de produção" at bounding box center [476, 285] width 459 height 26
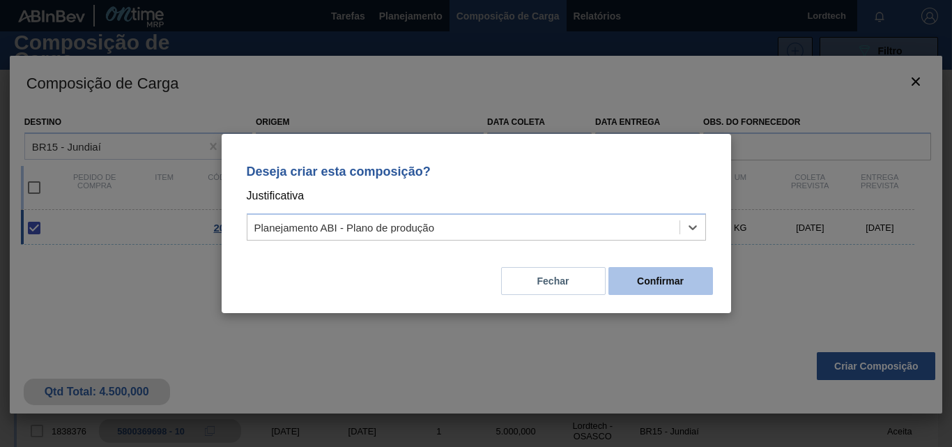
click at [675, 268] on button "Confirmar" at bounding box center [660, 281] width 105 height 28
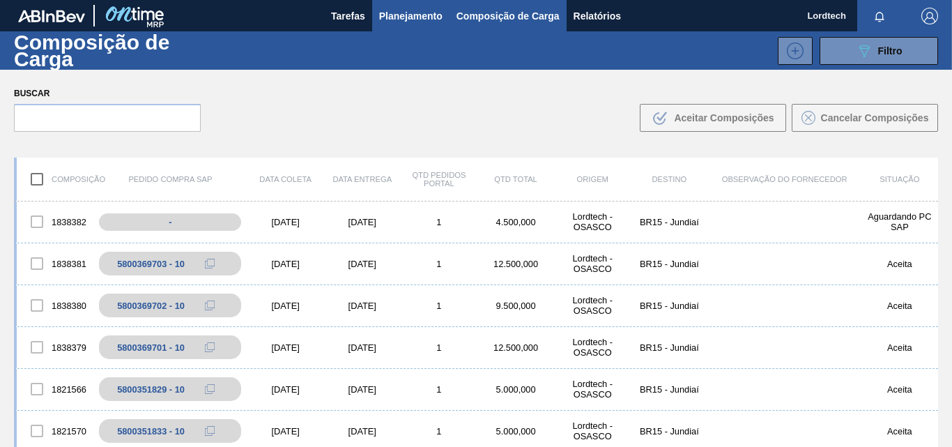
click at [396, 19] on span "Planejamento" at bounding box center [410, 16] width 63 height 17
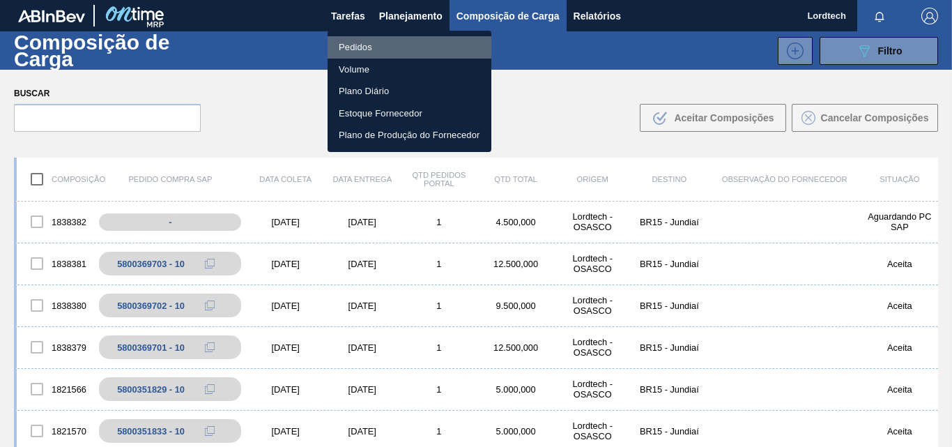
click at [358, 45] on li "Pedidos" at bounding box center [410, 47] width 164 height 22
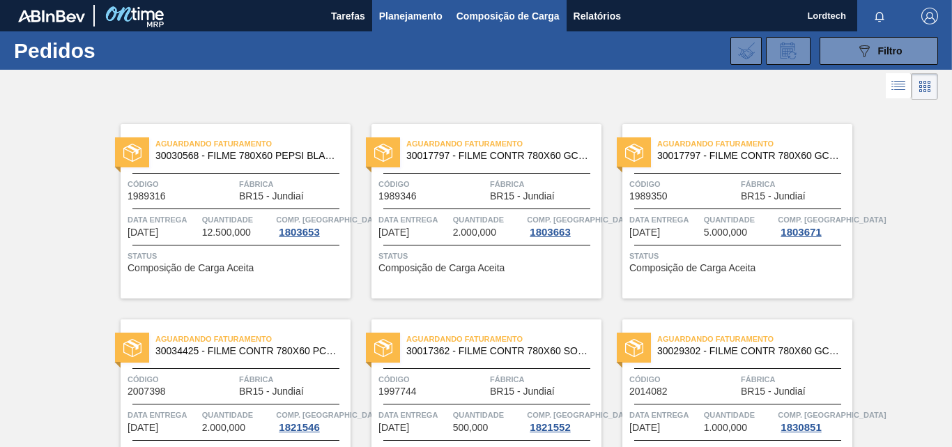
click at [476, 15] on span "Composição de Carga" at bounding box center [508, 16] width 103 height 17
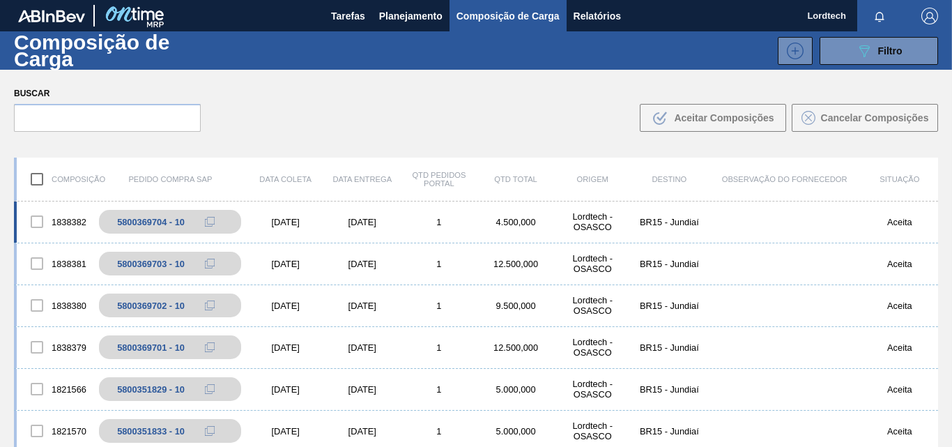
click at [418, 228] on div "1838382 5800369704 - 10 [DATE] [DATE] 1 4.500,000 Lordtech - OSASCO BR15 - Jund…" at bounding box center [476, 222] width 924 height 42
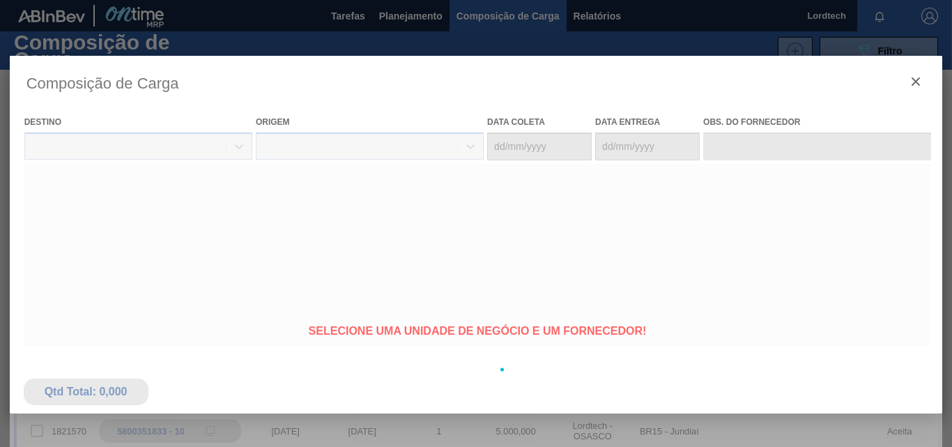
type coleta "[DATE]"
type entrega "[DATE]"
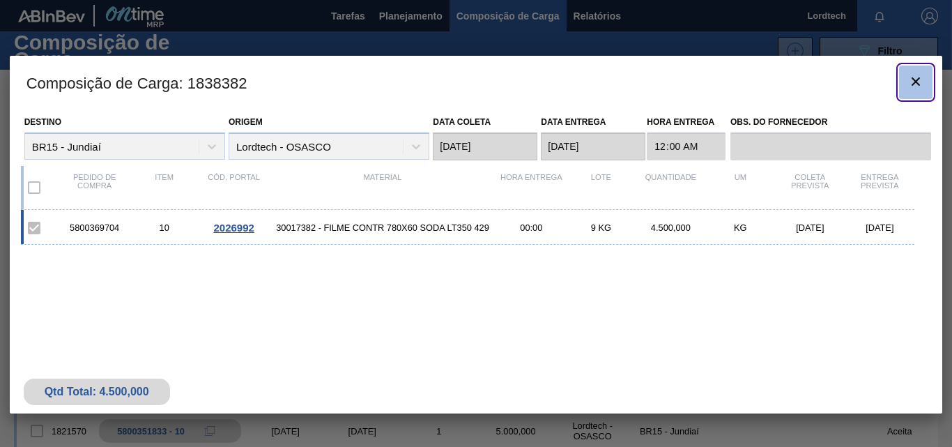
click at [912, 80] on icon "botão de ícone" at bounding box center [915, 81] width 17 height 17
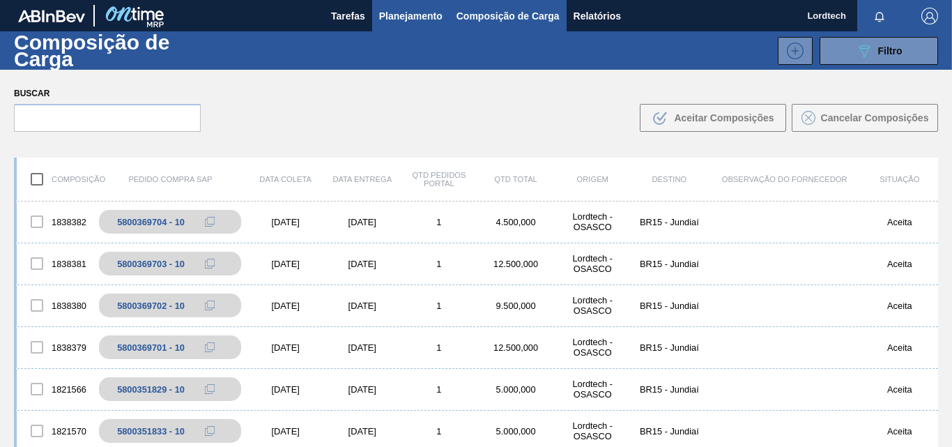
click at [408, 14] on span "Planejamento" at bounding box center [410, 16] width 63 height 17
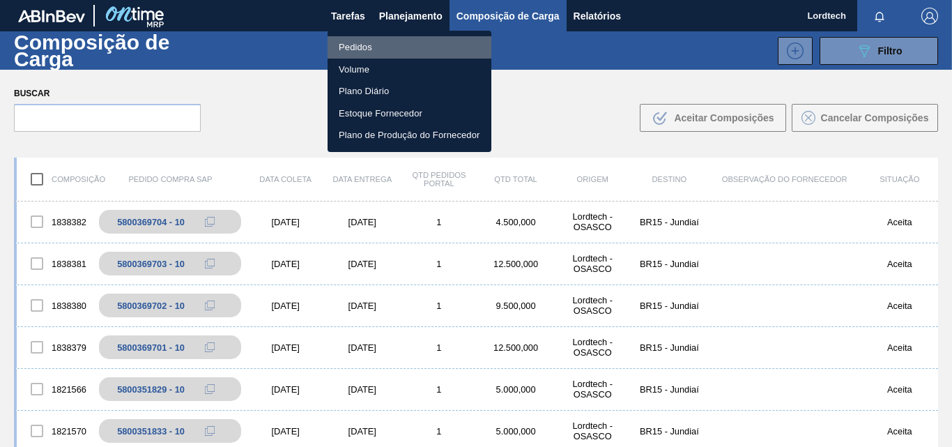
click at [348, 40] on li "Pedidos" at bounding box center [410, 47] width 164 height 22
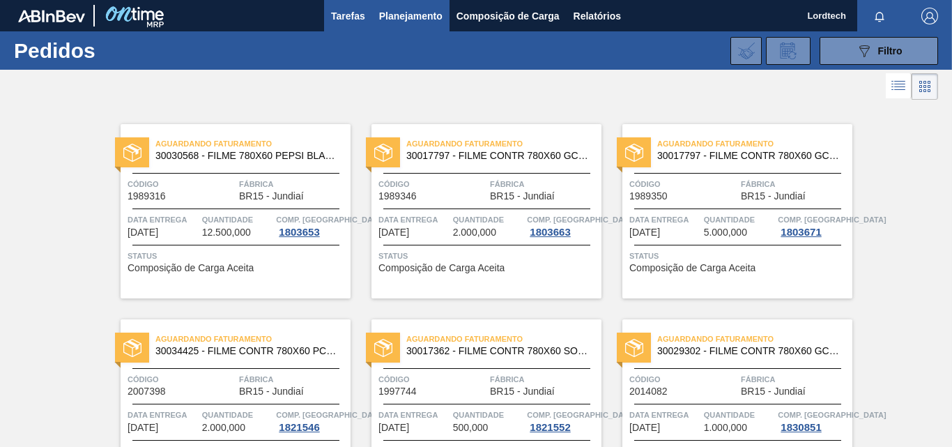
click at [347, 17] on span "Tarefas" at bounding box center [348, 16] width 34 height 17
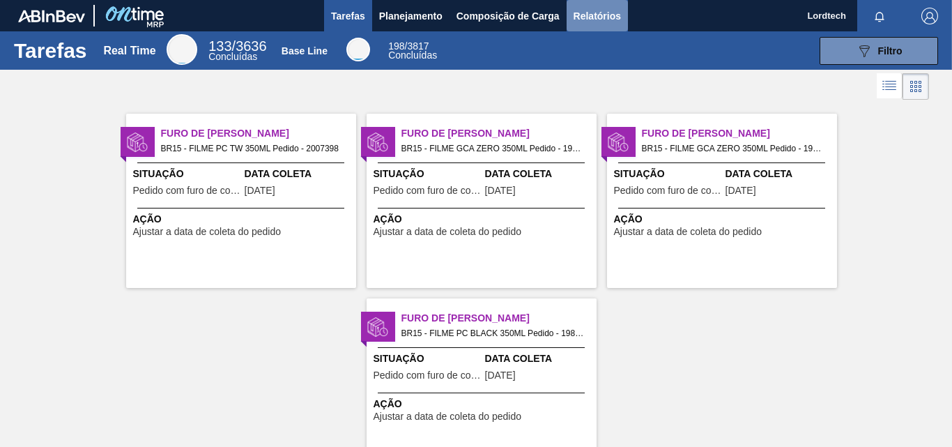
click at [588, 19] on span "Relatórios" at bounding box center [597, 16] width 47 height 17
